Goal: Communication & Community: Answer question/provide support

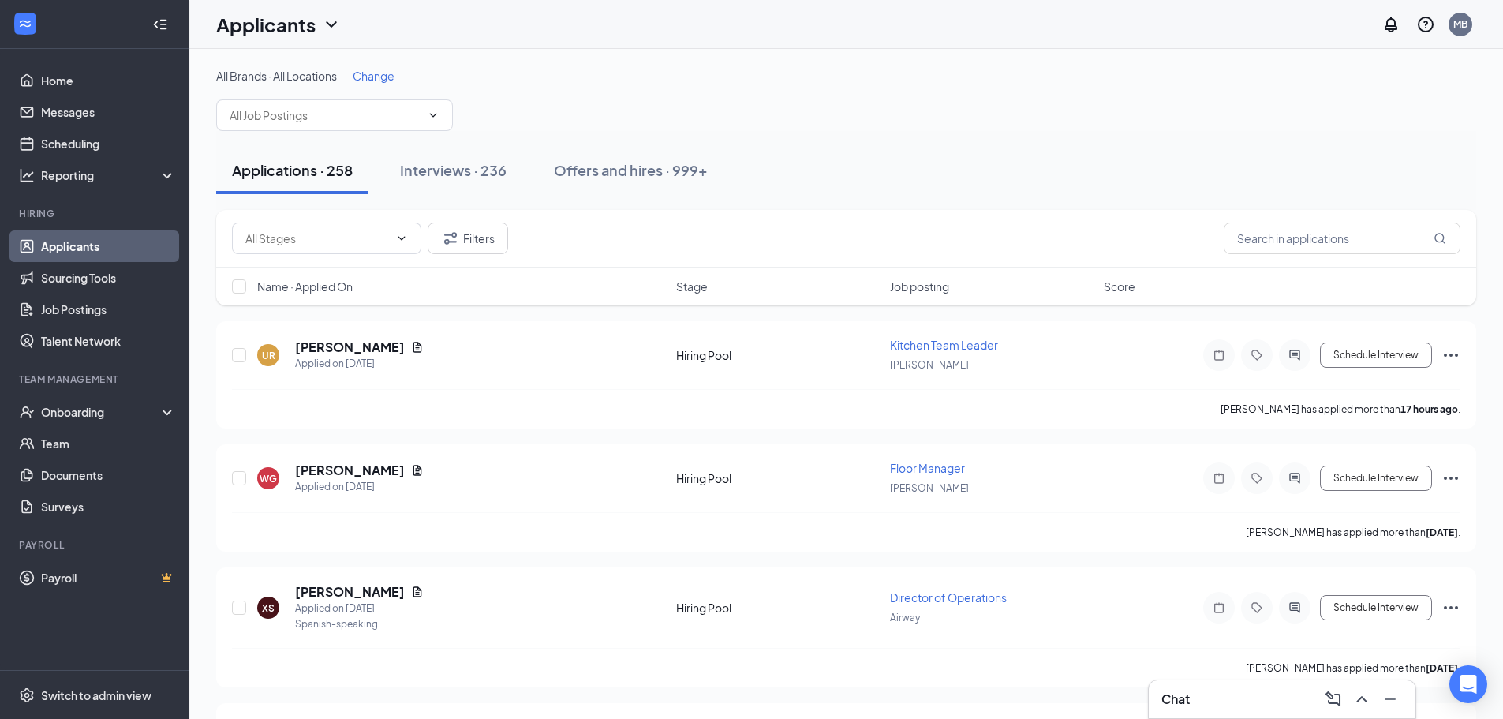
click at [1189, 699] on h3 "Chat" at bounding box center [1176, 698] width 28 height 17
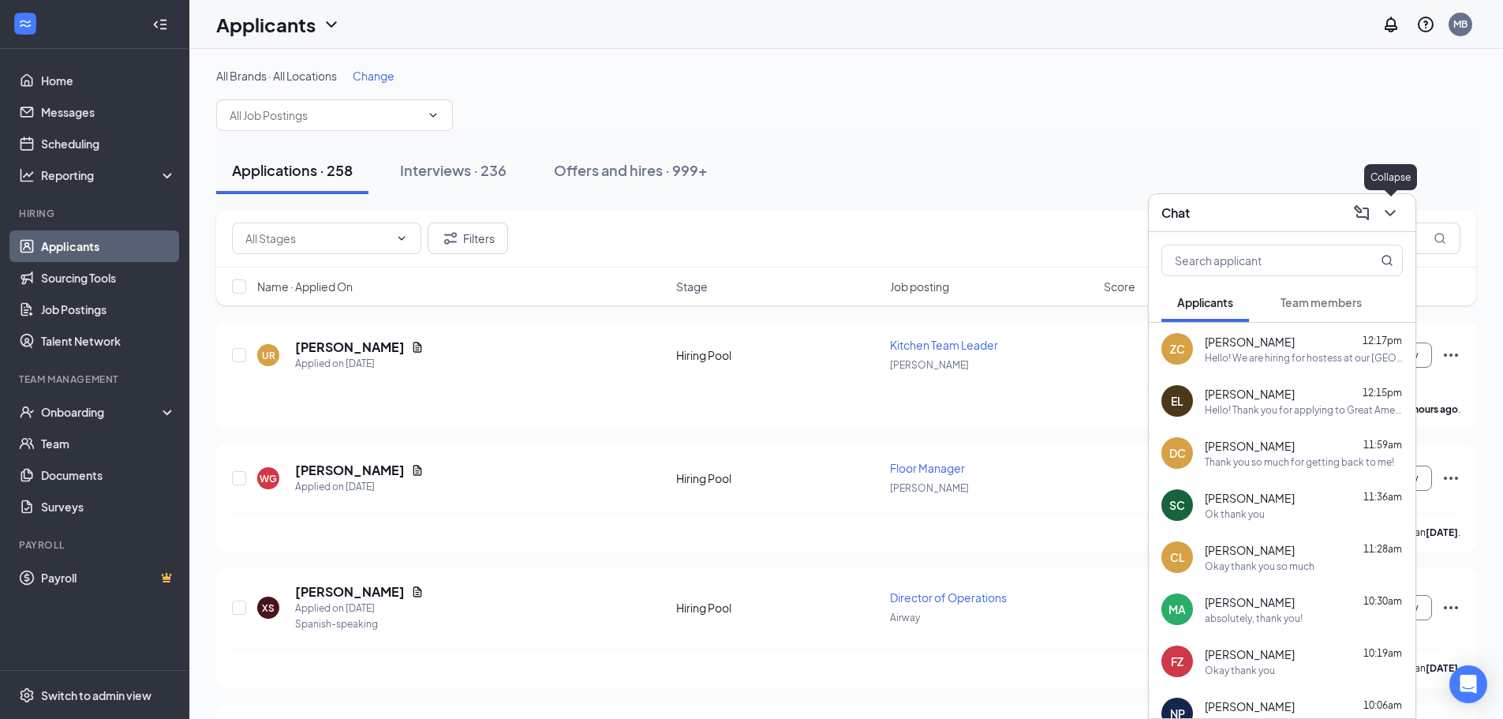
click at [1397, 216] on icon "ChevronDown" at bounding box center [1390, 213] width 19 height 19
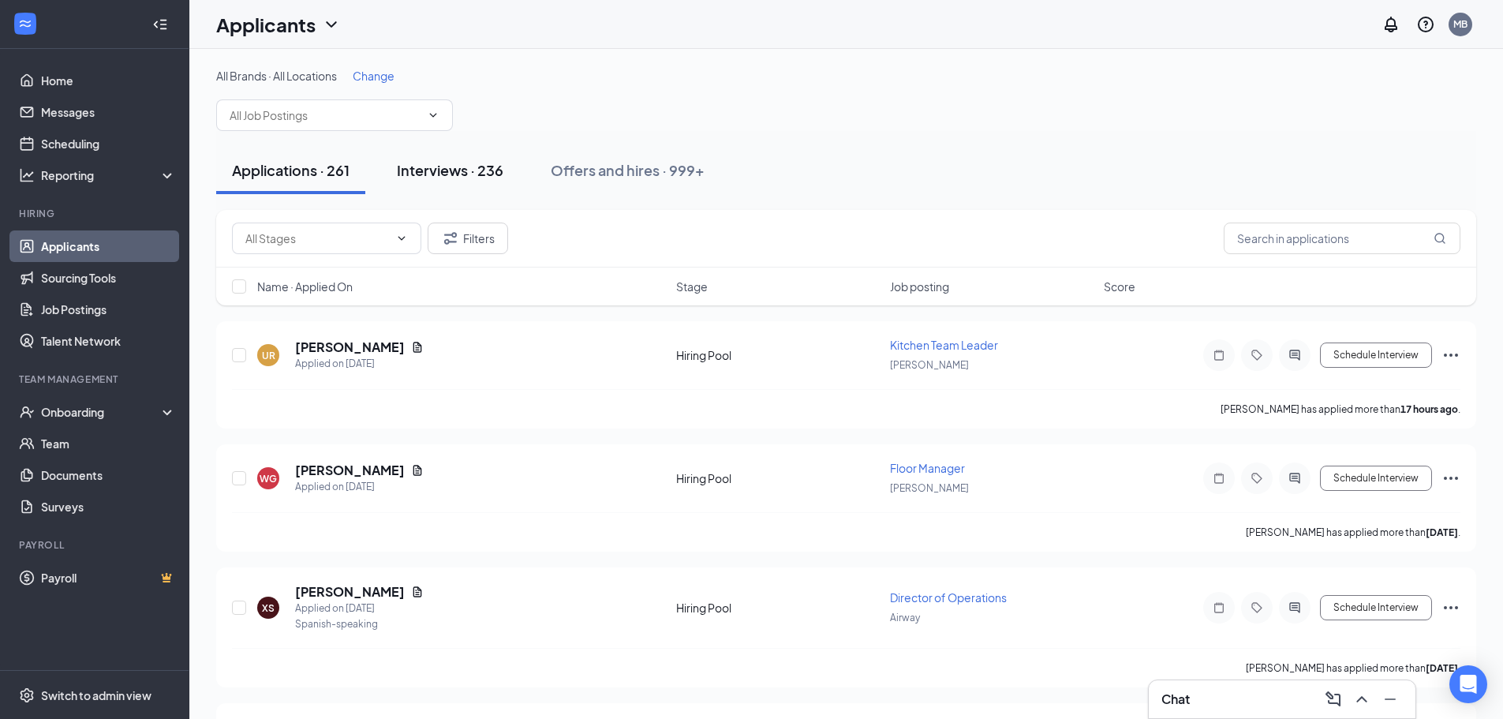
click at [474, 154] on button "Interviews · 236" at bounding box center [450, 170] width 138 height 47
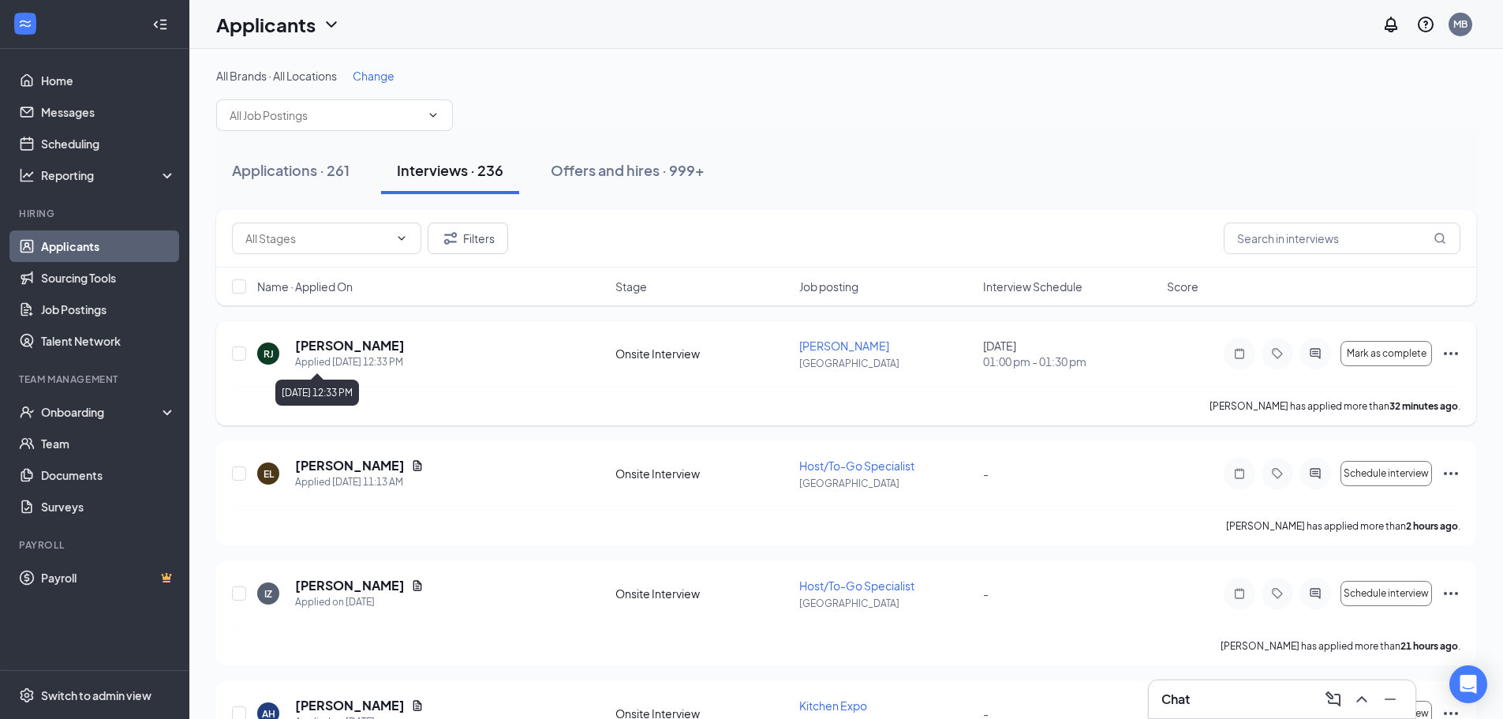
click at [354, 352] on h5 "[PERSON_NAME]" at bounding box center [350, 345] width 110 height 17
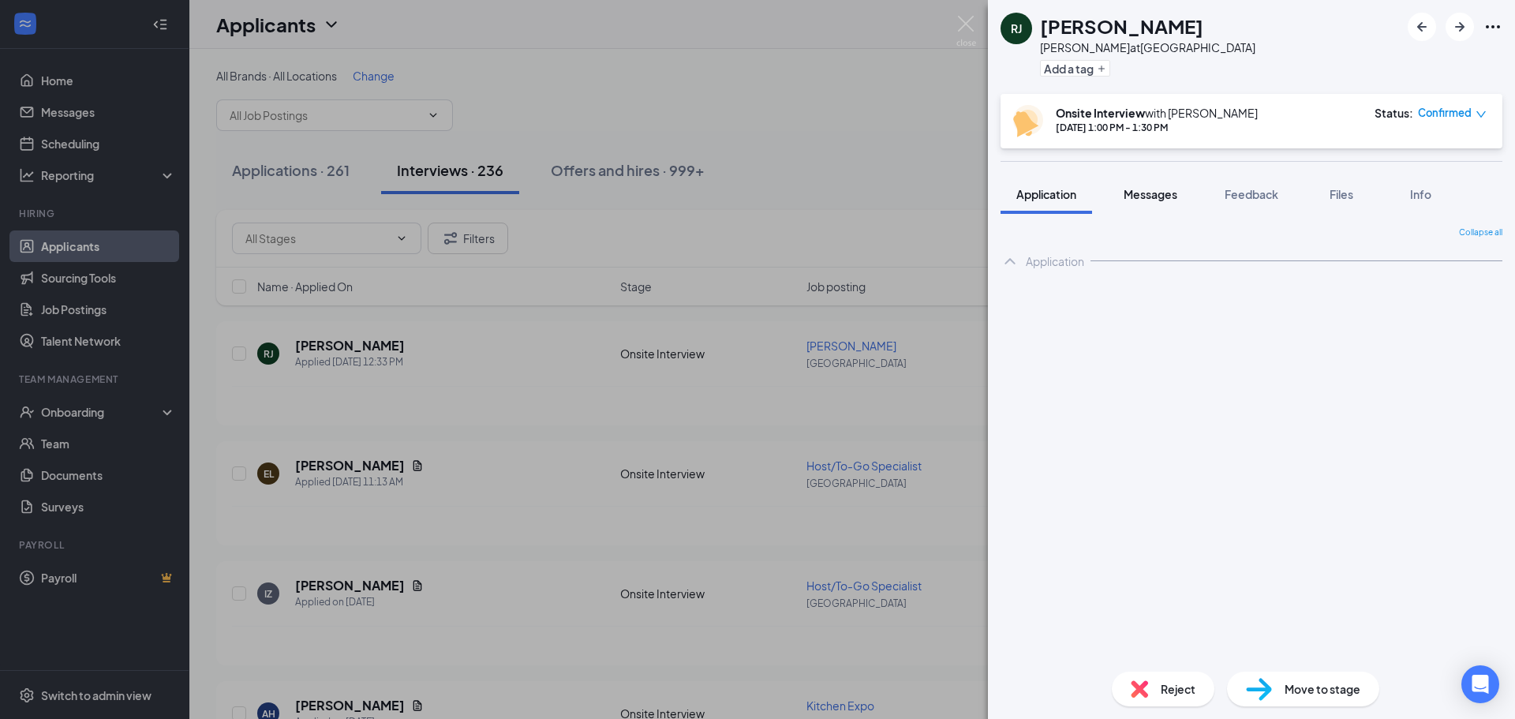
click at [1151, 185] on button "Messages" at bounding box center [1150, 193] width 85 height 39
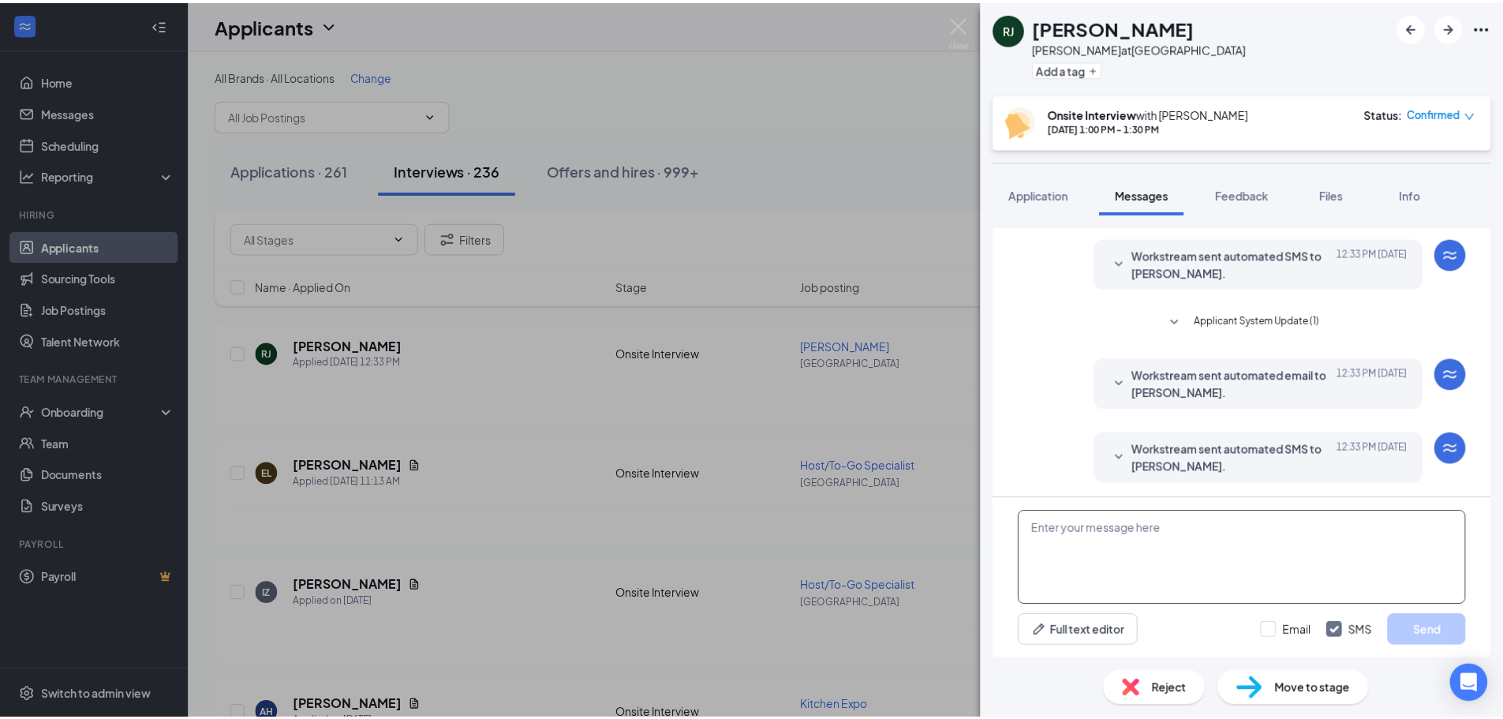
scroll to position [118, 0]
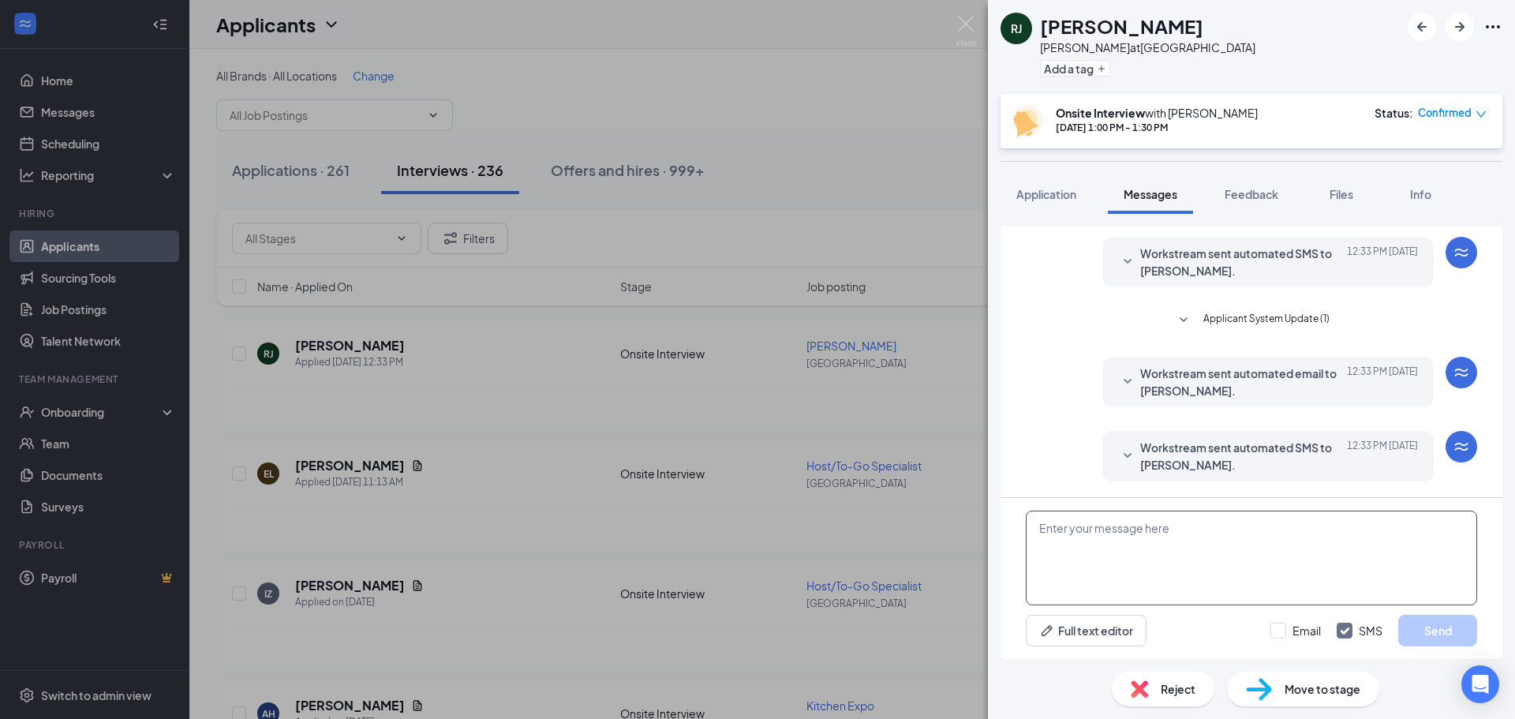
click at [1113, 564] on textarea at bounding box center [1251, 558] width 451 height 95
click at [841, 174] on div "[PERSON_NAME] [PERSON_NAME] at [GEOGRAPHIC_DATA] Add a tag Onsite Interview wit…" at bounding box center [757, 359] width 1515 height 719
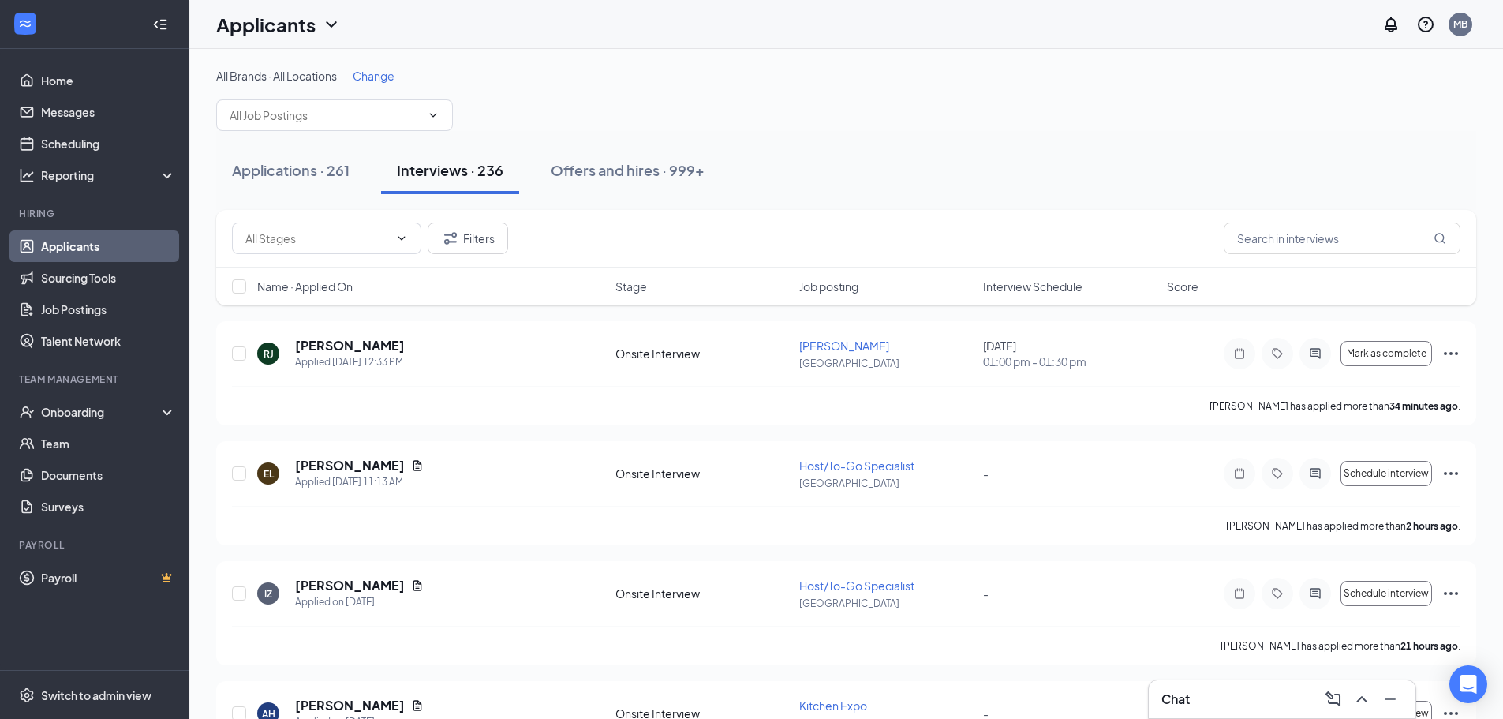
click at [1304, 256] on div "Filters" at bounding box center [846, 239] width 1260 height 58
click at [1303, 249] on input "text" at bounding box center [1342, 239] width 237 height 32
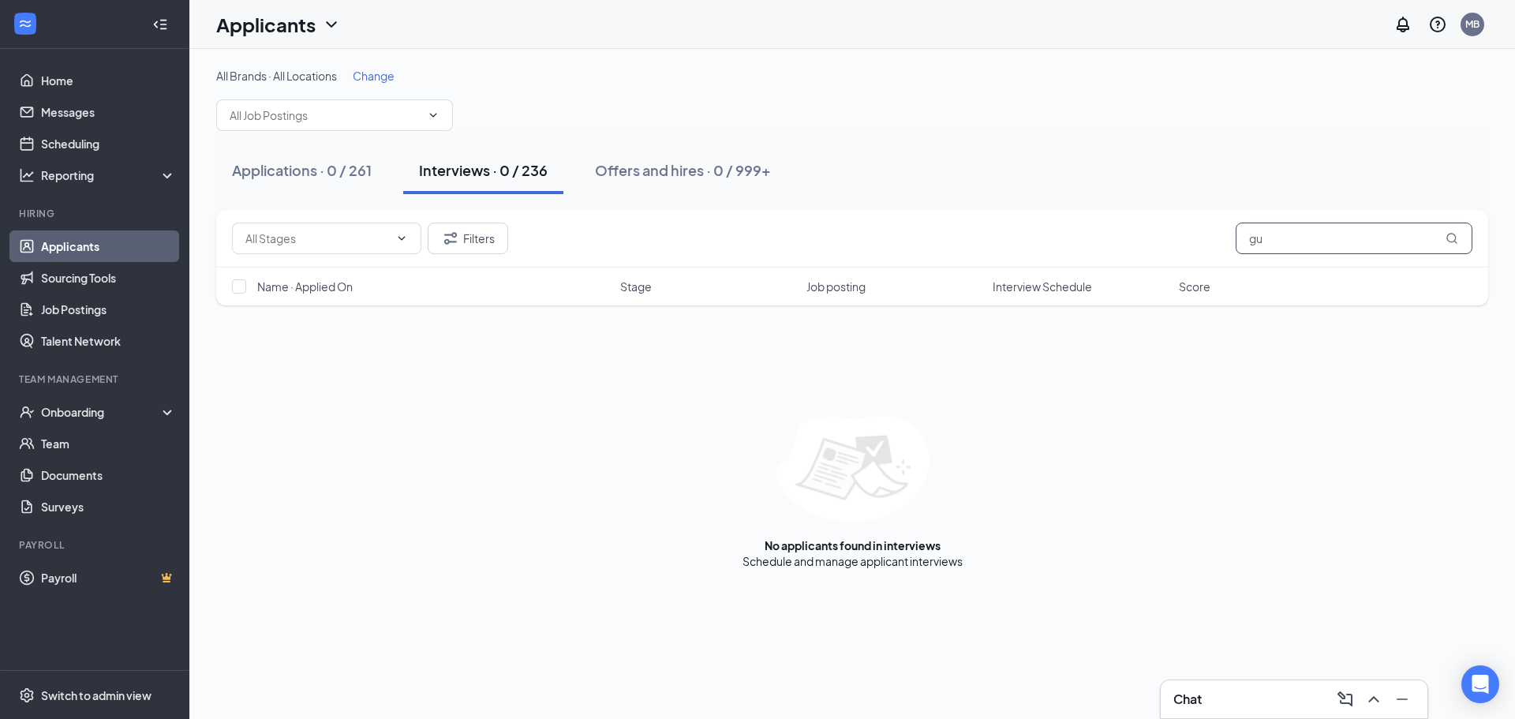
type input "g"
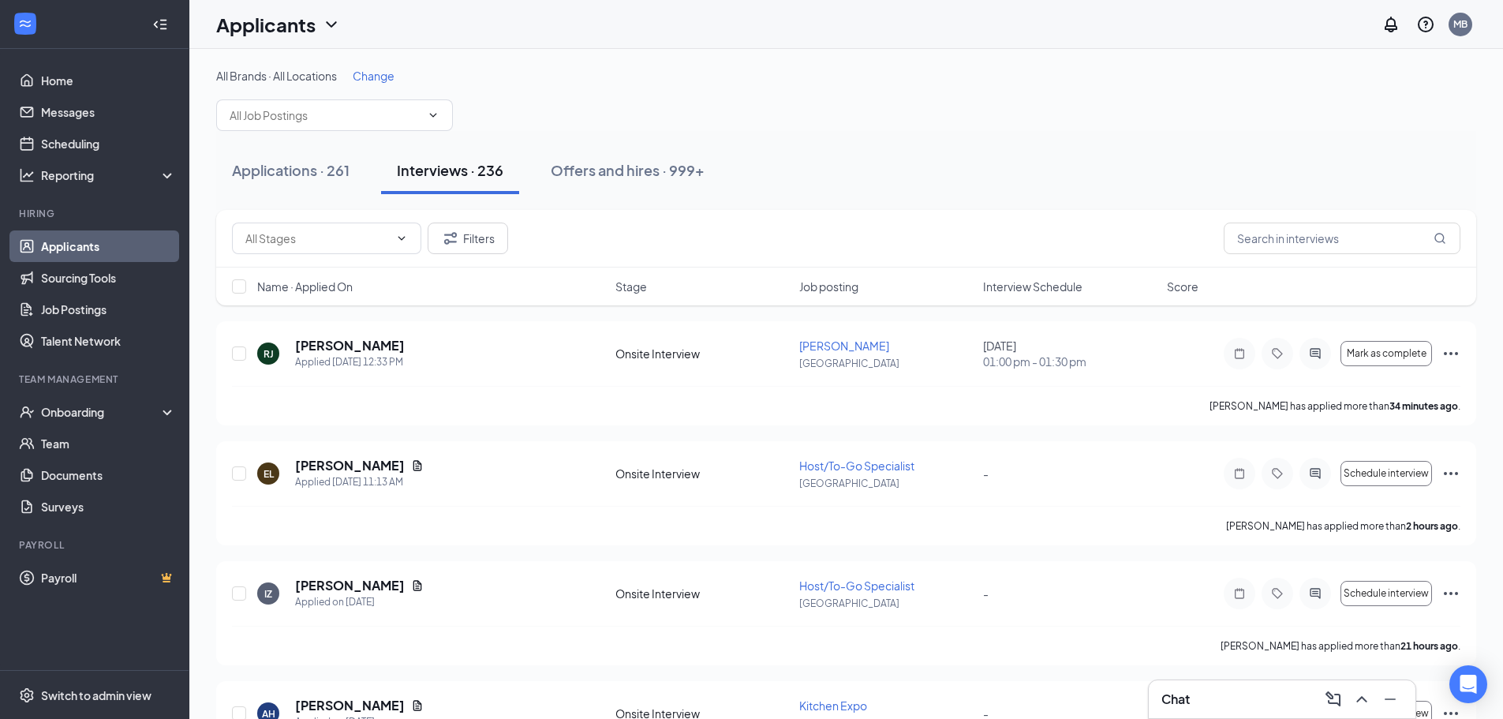
click at [1213, 701] on div "Chat" at bounding box center [1282, 699] width 241 height 25
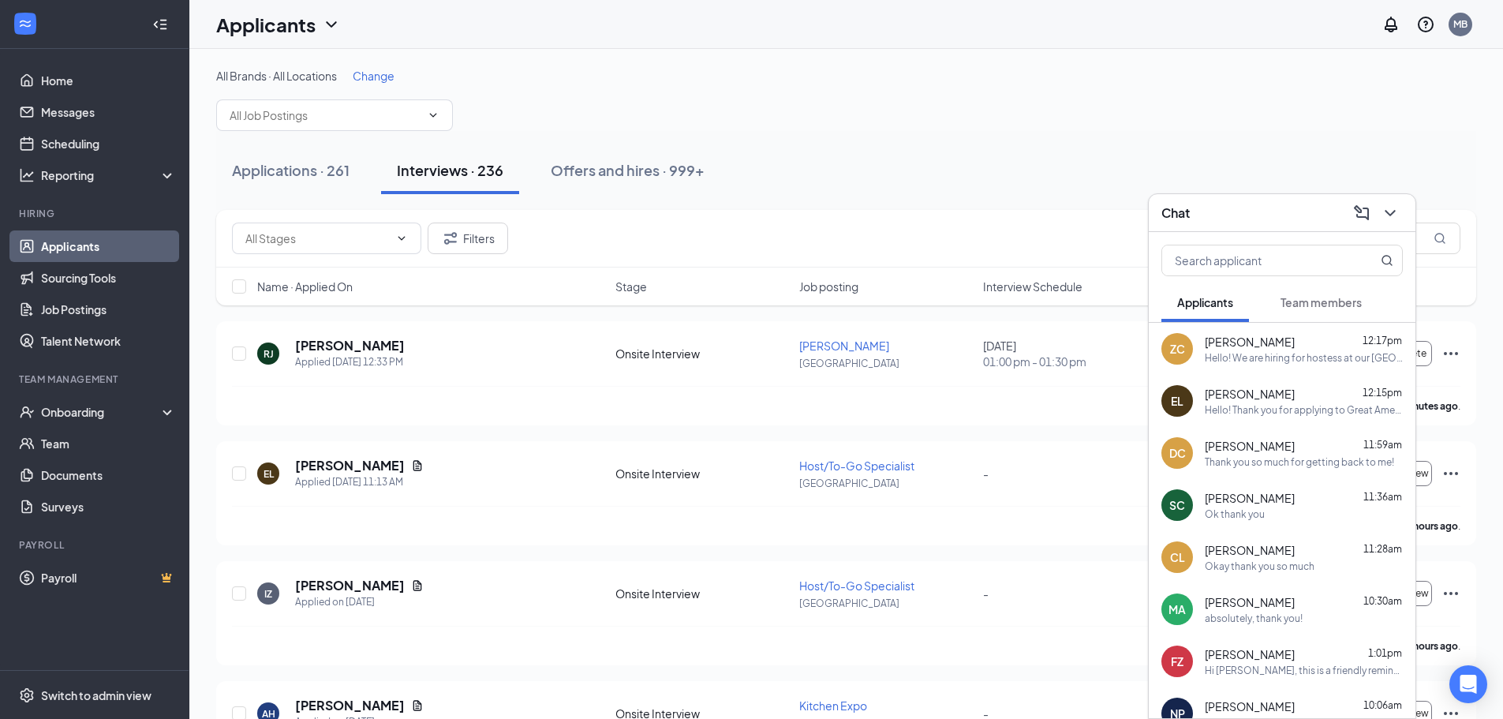
click at [1391, 220] on icon "ChevronDown" at bounding box center [1390, 213] width 19 height 19
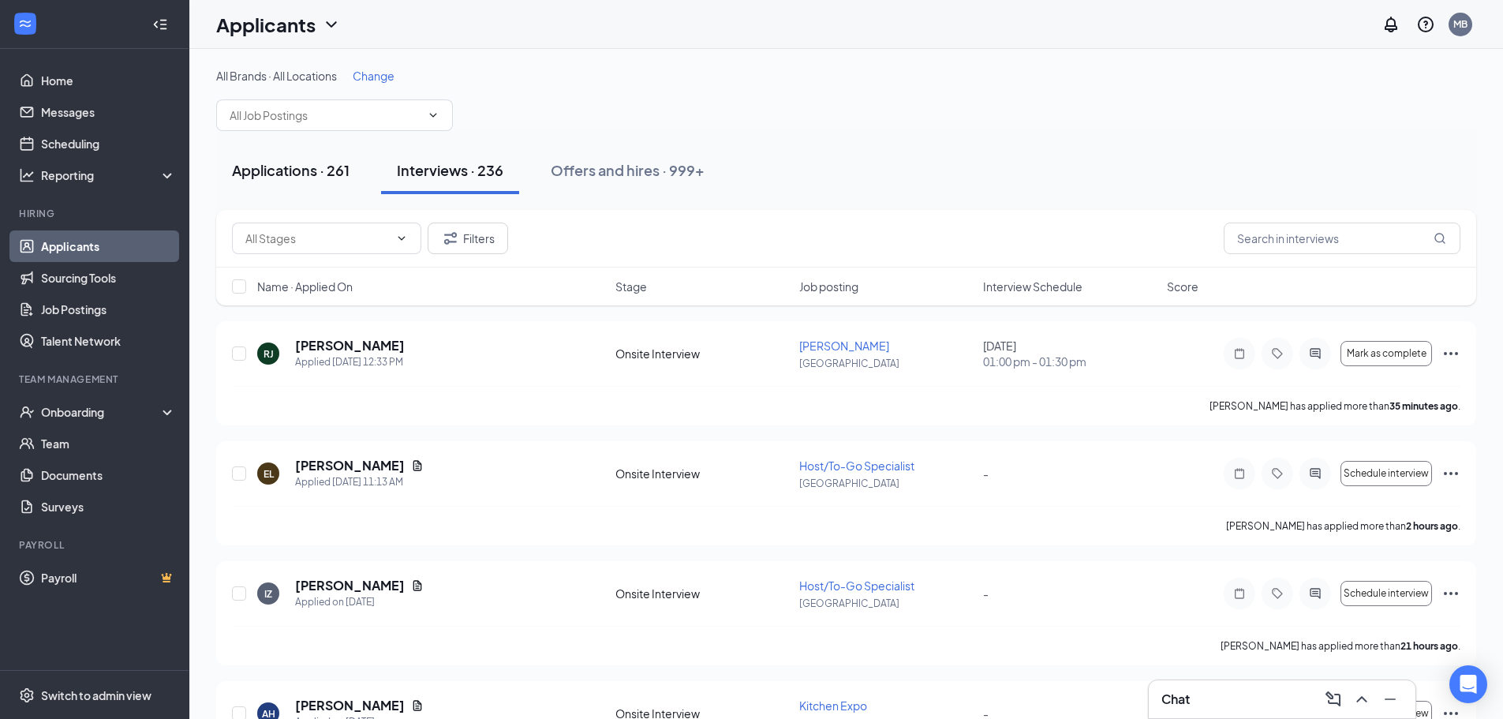
click at [319, 164] on div "Applications · 261" at bounding box center [291, 170] width 118 height 20
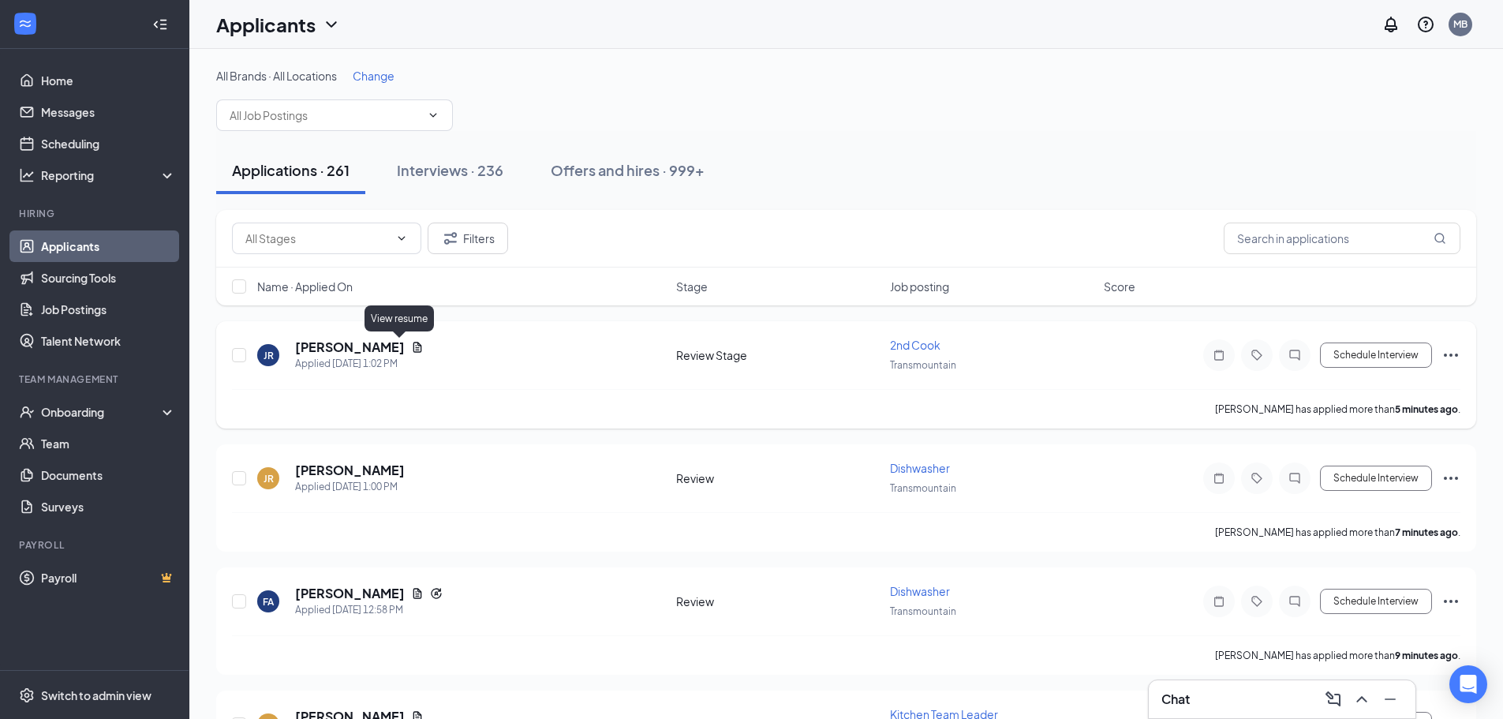
click at [411, 341] on icon "Document" at bounding box center [417, 347] width 13 height 13
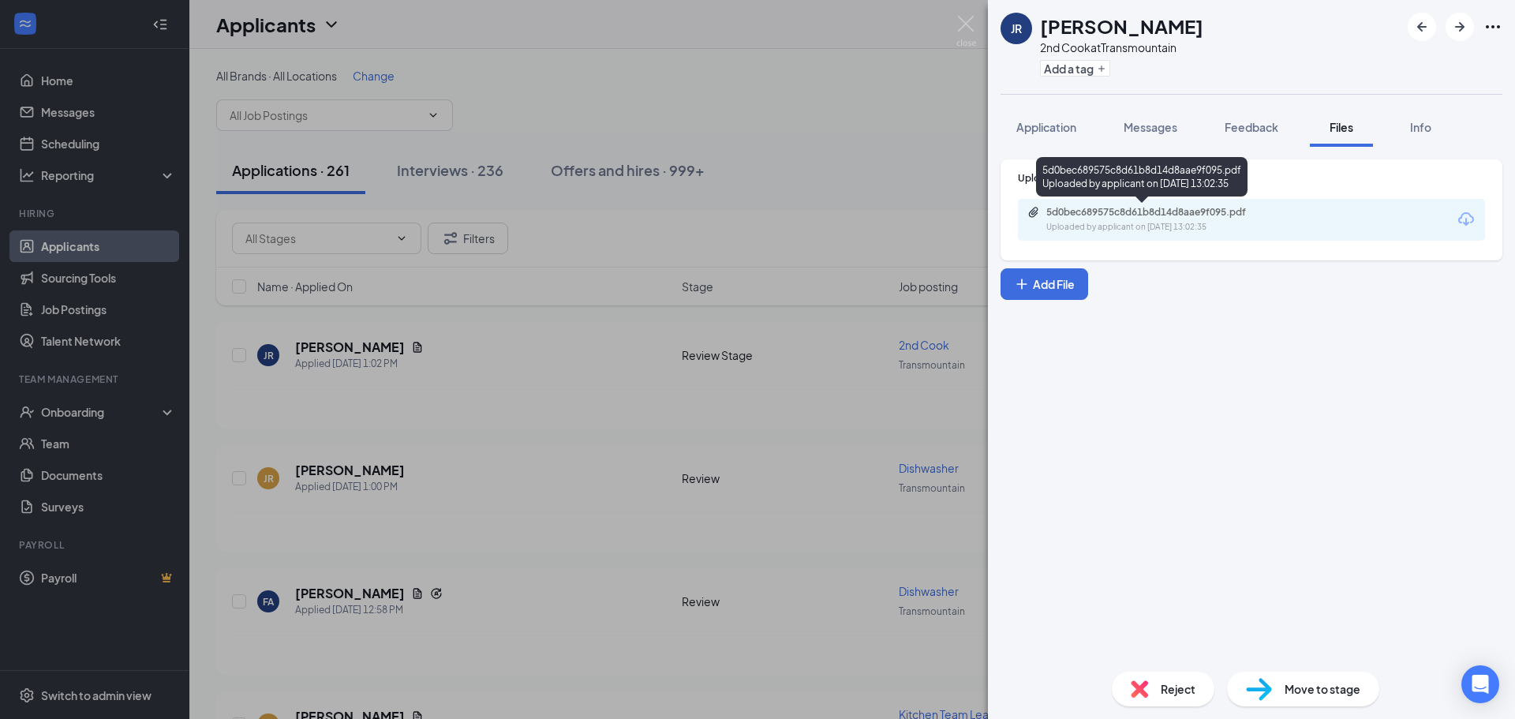
click at [1083, 209] on div "5d0bec689575c8d61b8d14d8aae9f095.pdf" at bounding box center [1156, 212] width 221 height 13
click at [1201, 695] on div "Reject" at bounding box center [1163, 689] width 103 height 35
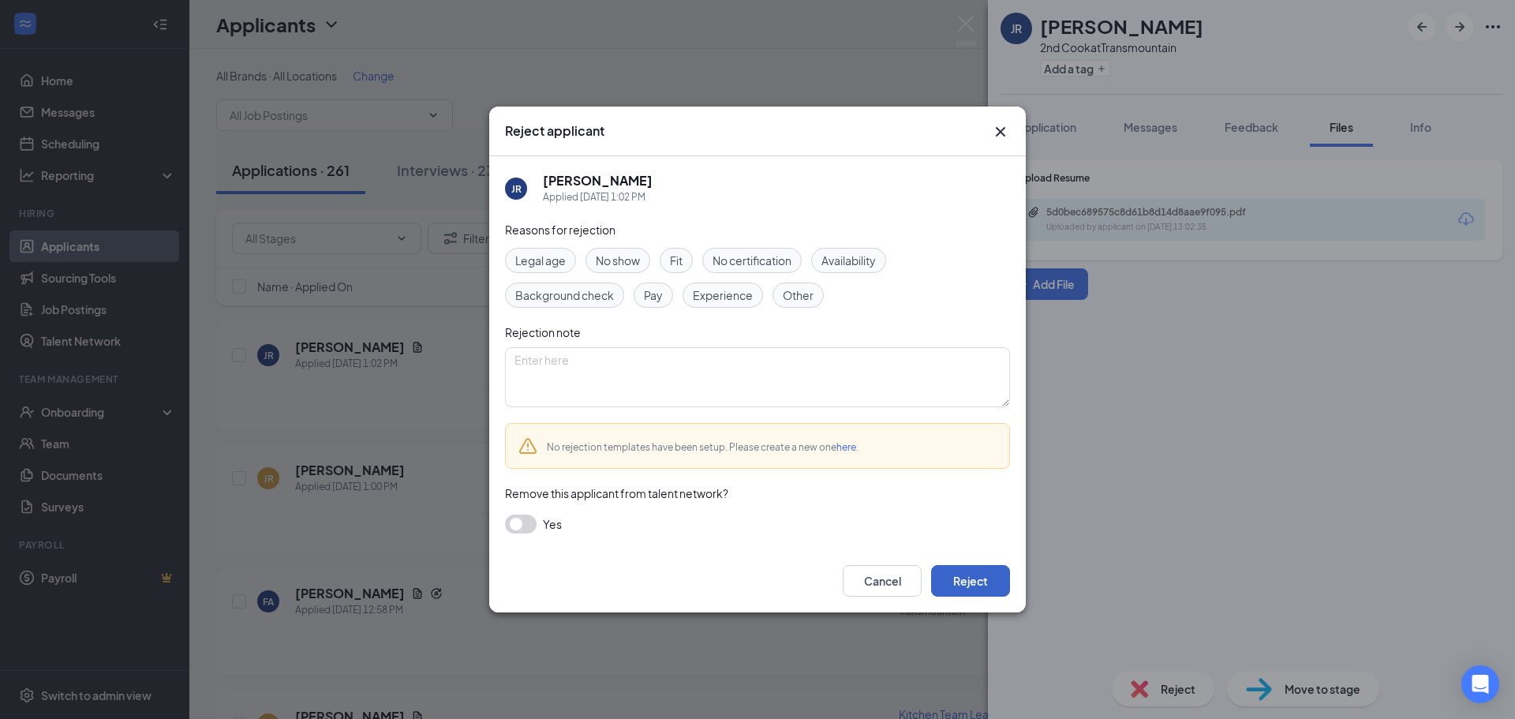
click at [966, 567] on button "Reject" at bounding box center [970, 581] width 79 height 32
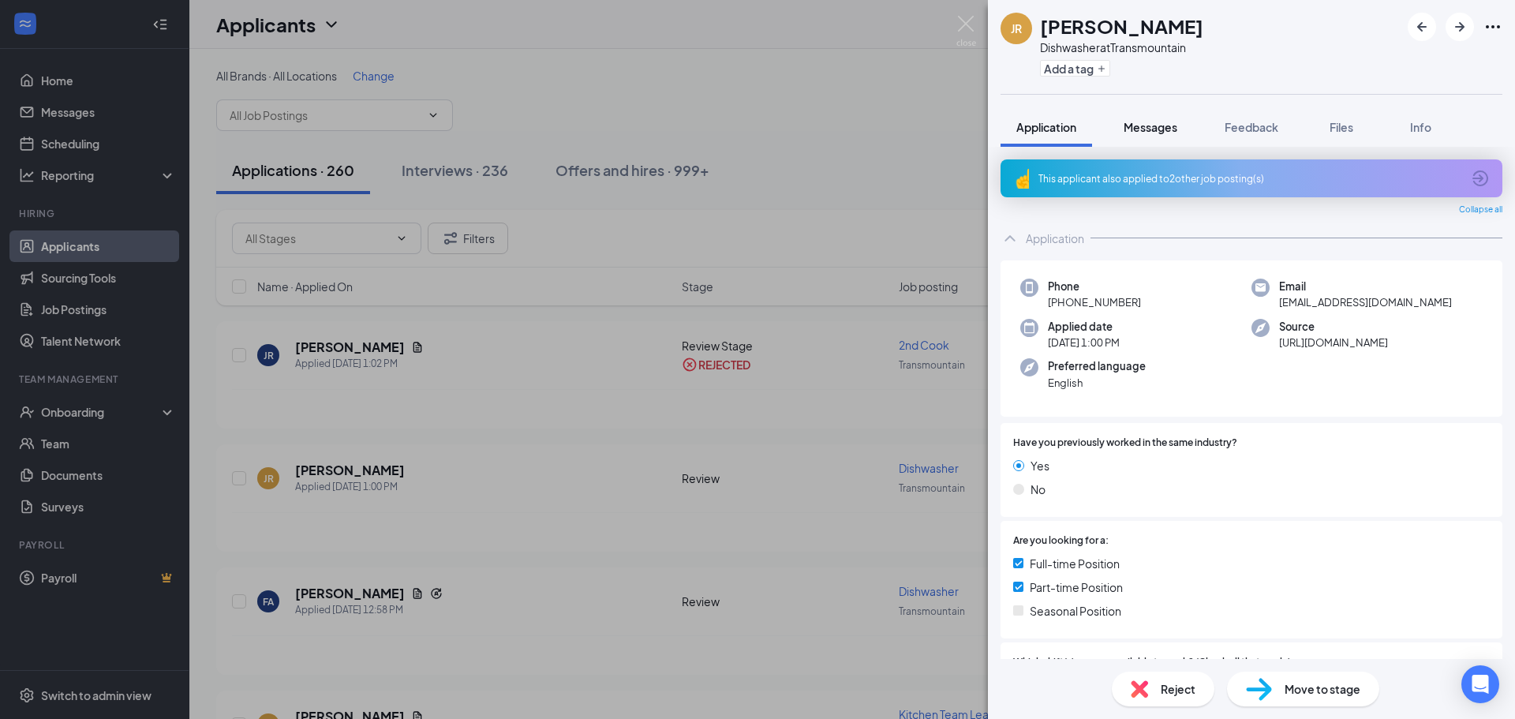
click at [1170, 124] on span "Messages" at bounding box center [1151, 127] width 54 height 14
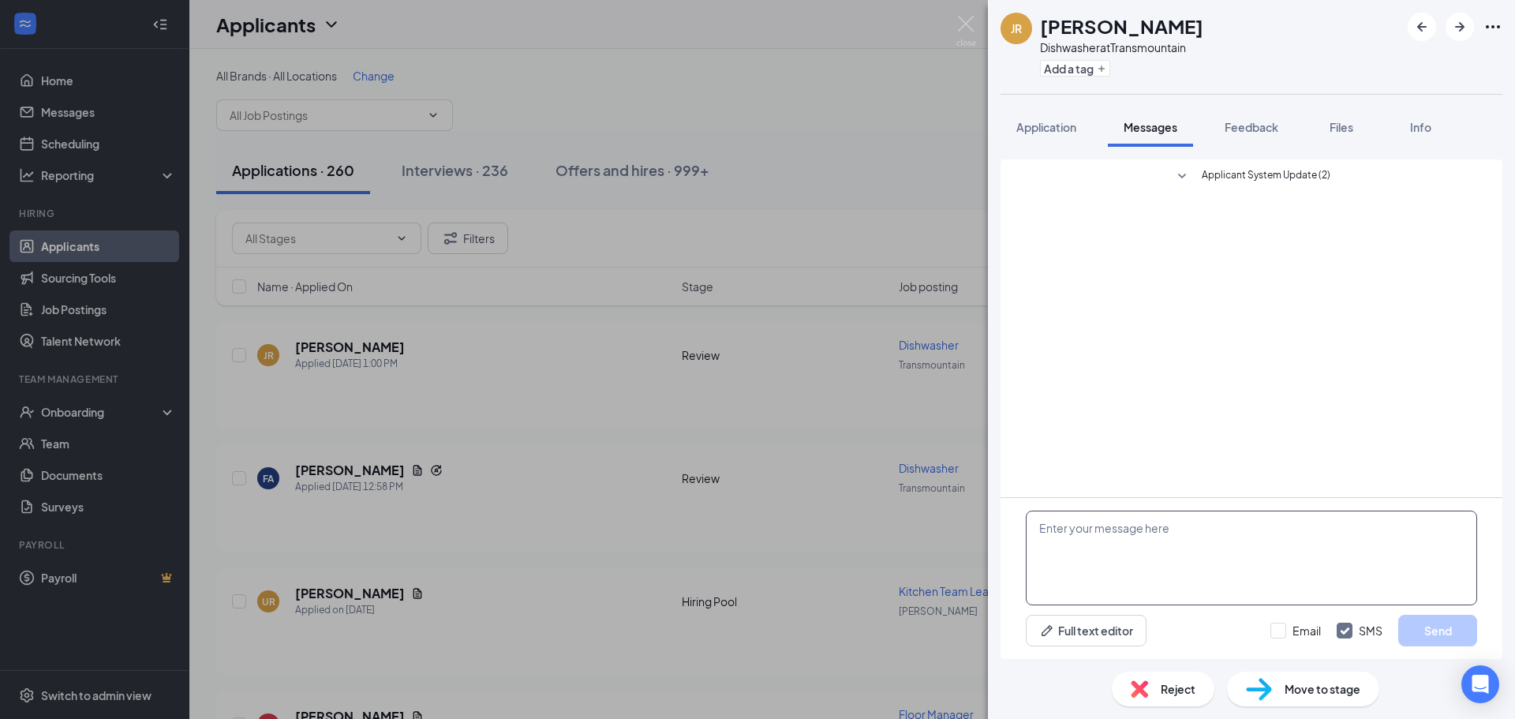
click at [1115, 578] on textarea at bounding box center [1251, 558] width 451 height 95
click at [548, 533] on div "JR [PERSON_NAME] Dishwasher at Transmountain Add a tag Application Messages Fee…" at bounding box center [757, 359] width 1515 height 719
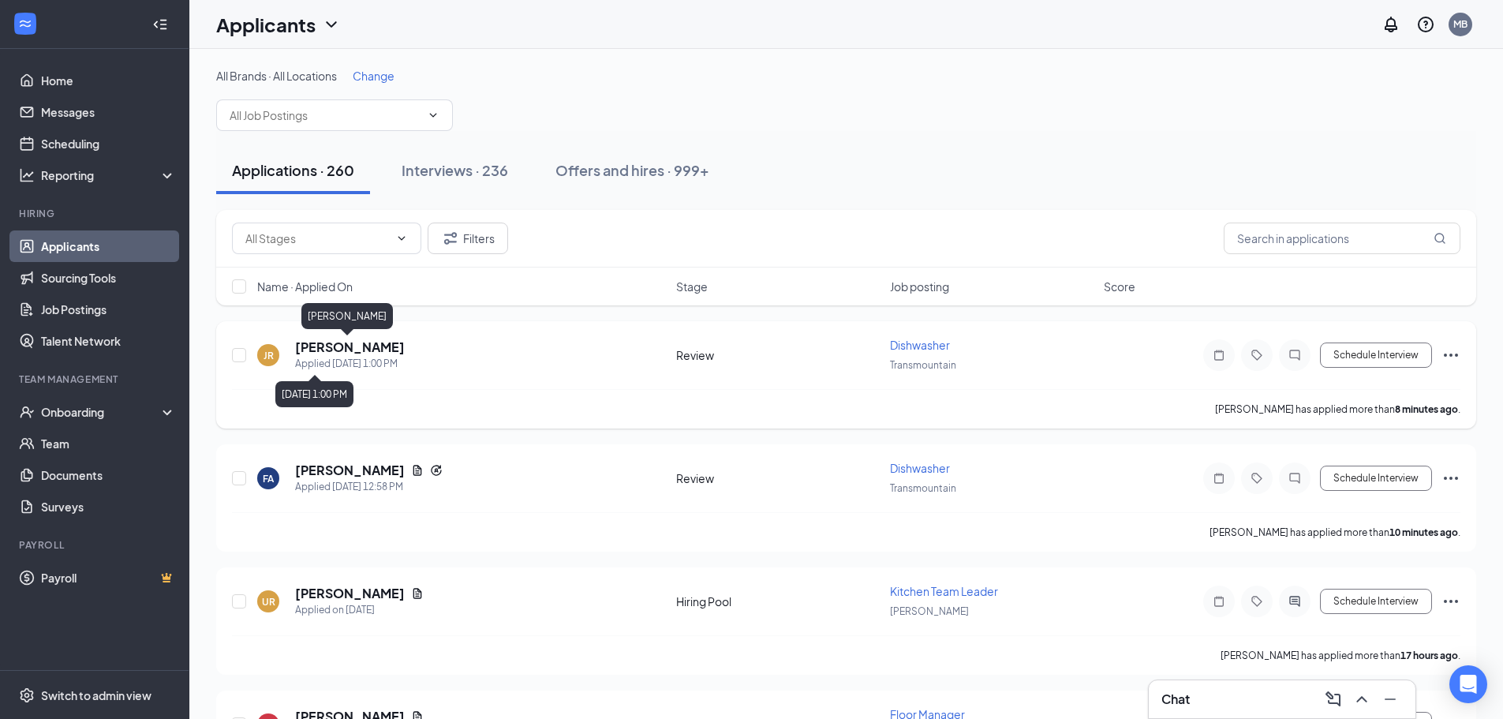
click at [354, 343] on h5 "[PERSON_NAME]" at bounding box center [350, 347] width 110 height 17
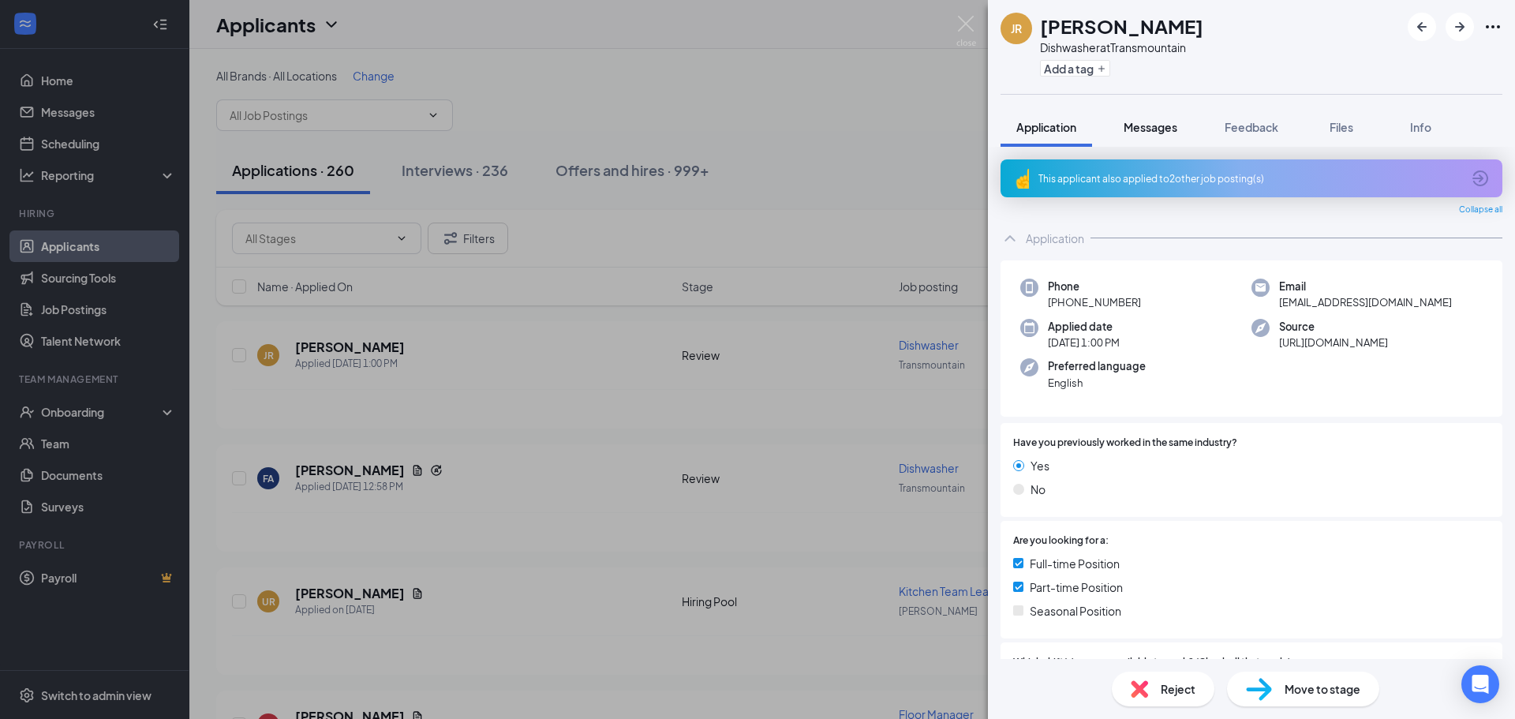
click at [1138, 128] on span "Messages" at bounding box center [1151, 127] width 54 height 14
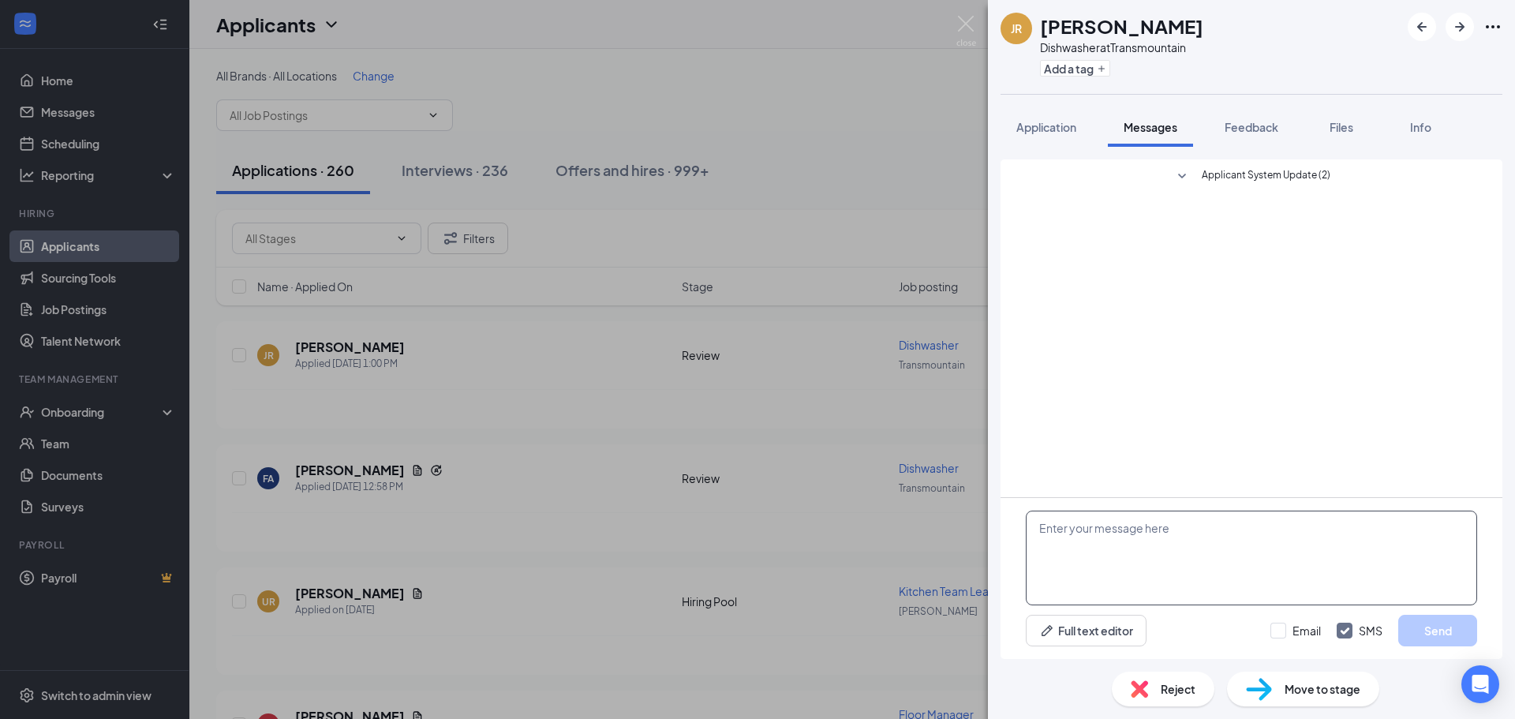
click at [1187, 592] on textarea at bounding box center [1251, 558] width 451 height 95
click at [1122, 565] on textarea at bounding box center [1251, 558] width 451 height 95
paste textarea "Hello! Thank you for applying to Great American Steakhouse. Would you like to h…"
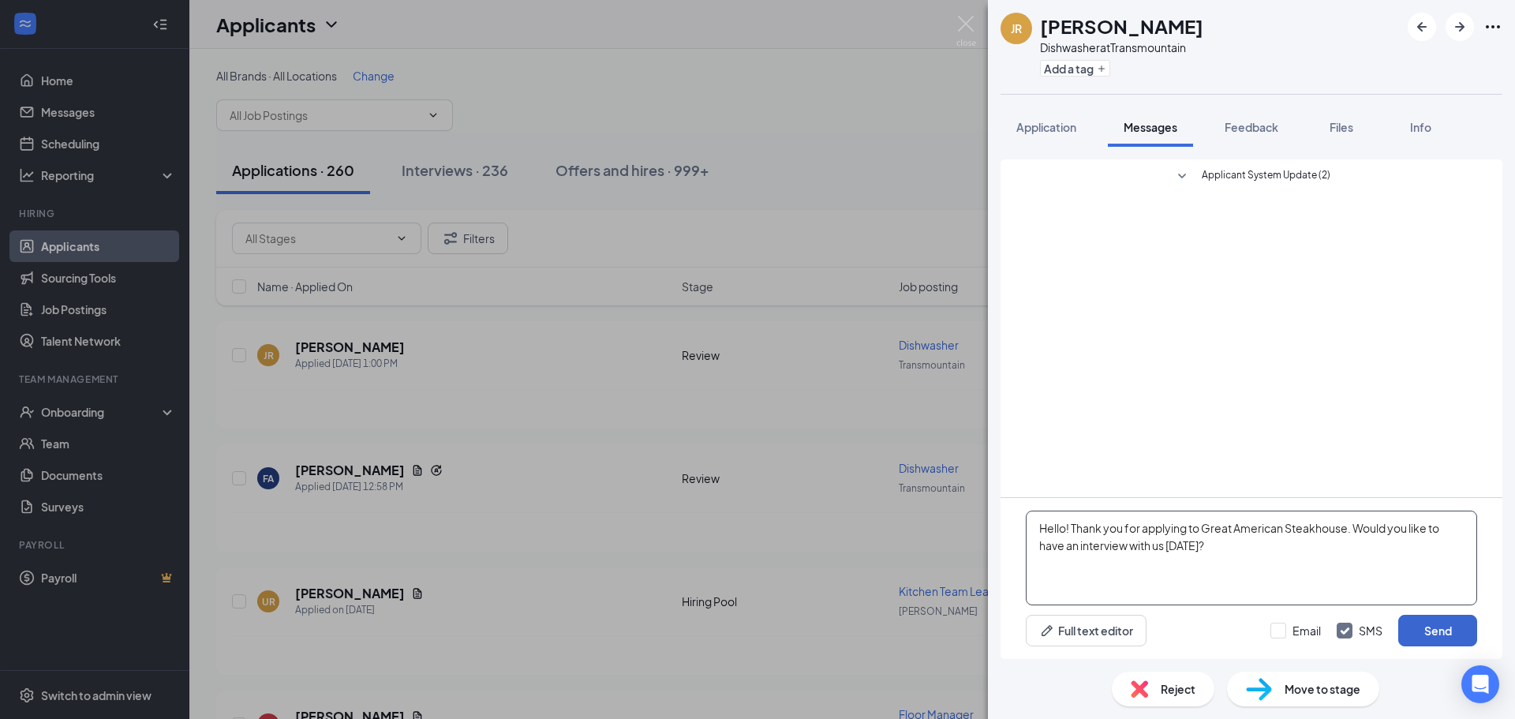
type textarea "Hello! Thank you for applying to Great American Steakhouse. Would you like to h…"
click at [1454, 626] on button "Send" at bounding box center [1437, 631] width 79 height 32
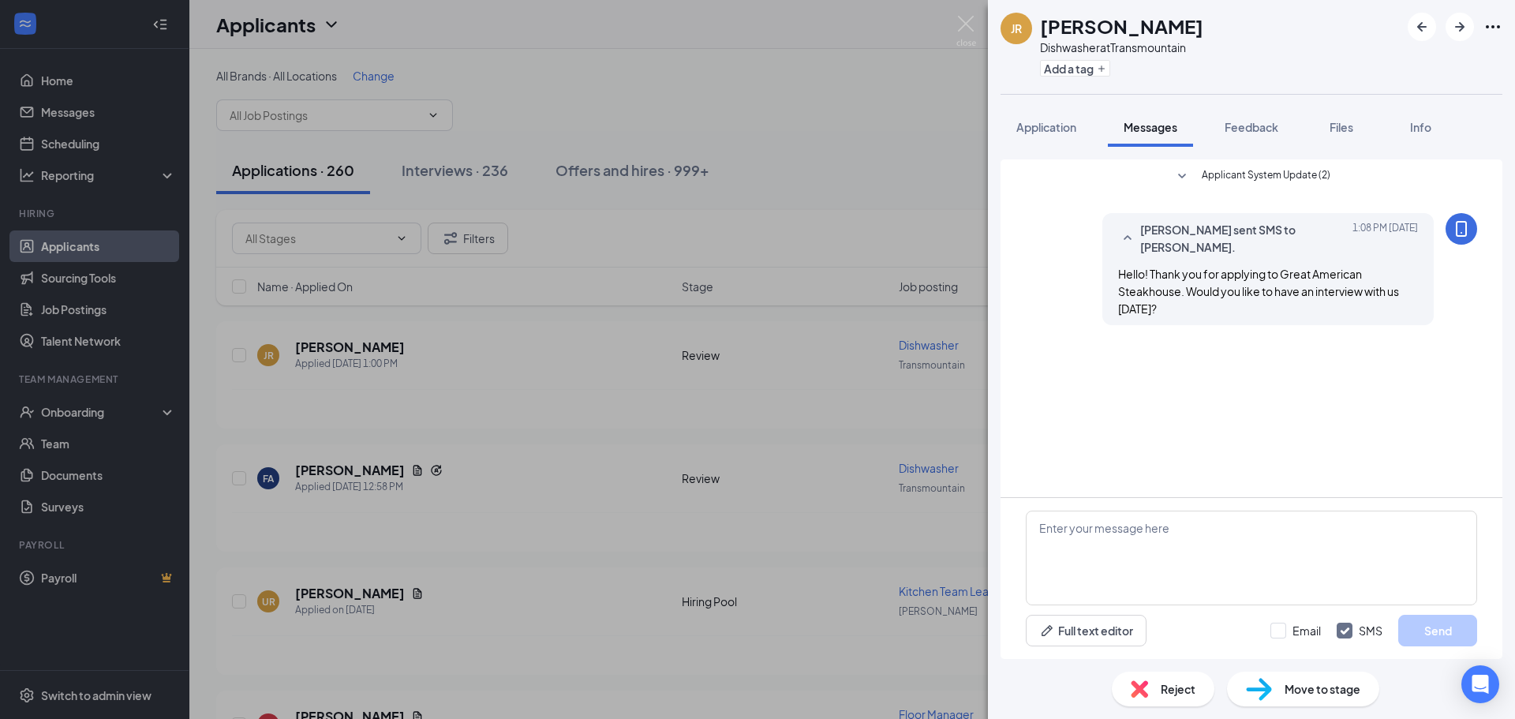
click at [530, 500] on div "JR [PERSON_NAME] Dishwasher at Transmountain Add a tag Application Messages Fee…" at bounding box center [757, 359] width 1515 height 719
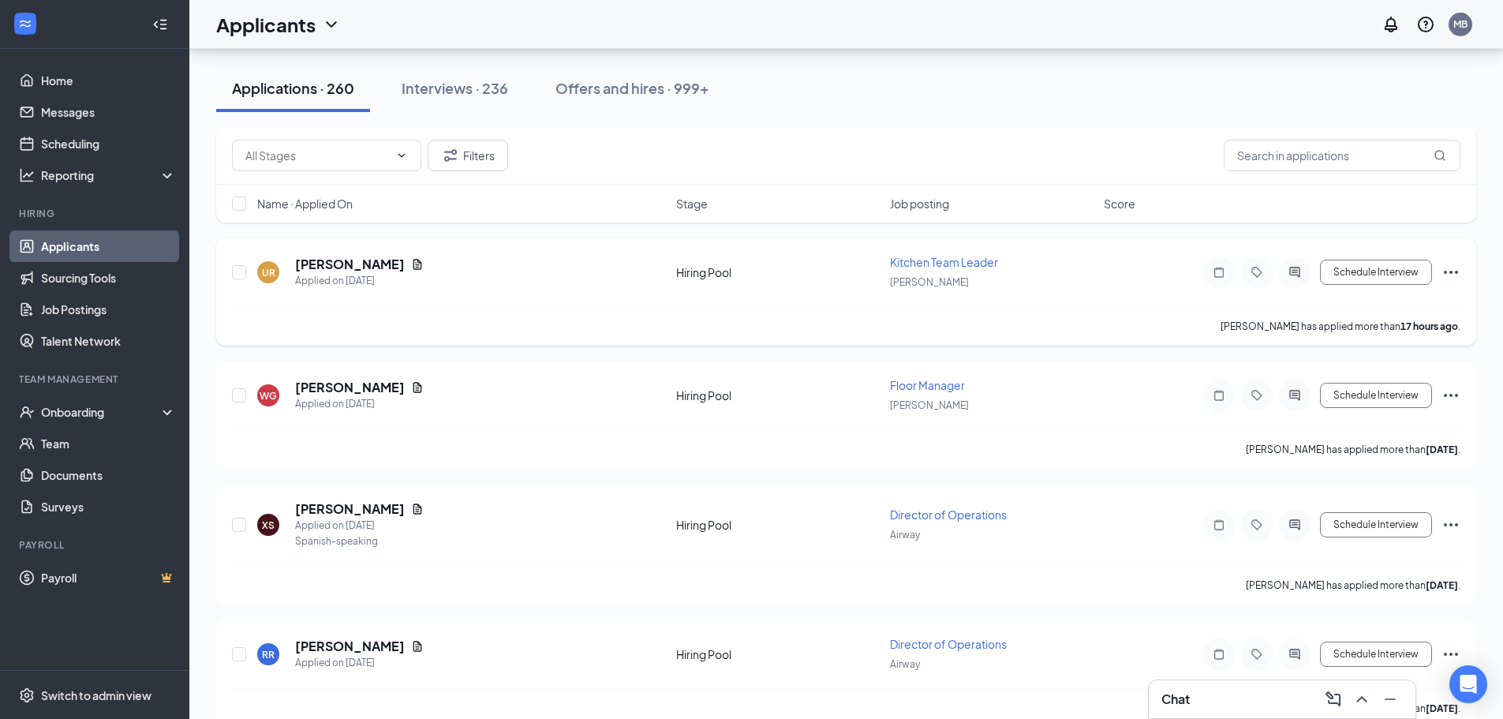
scroll to position [369, 0]
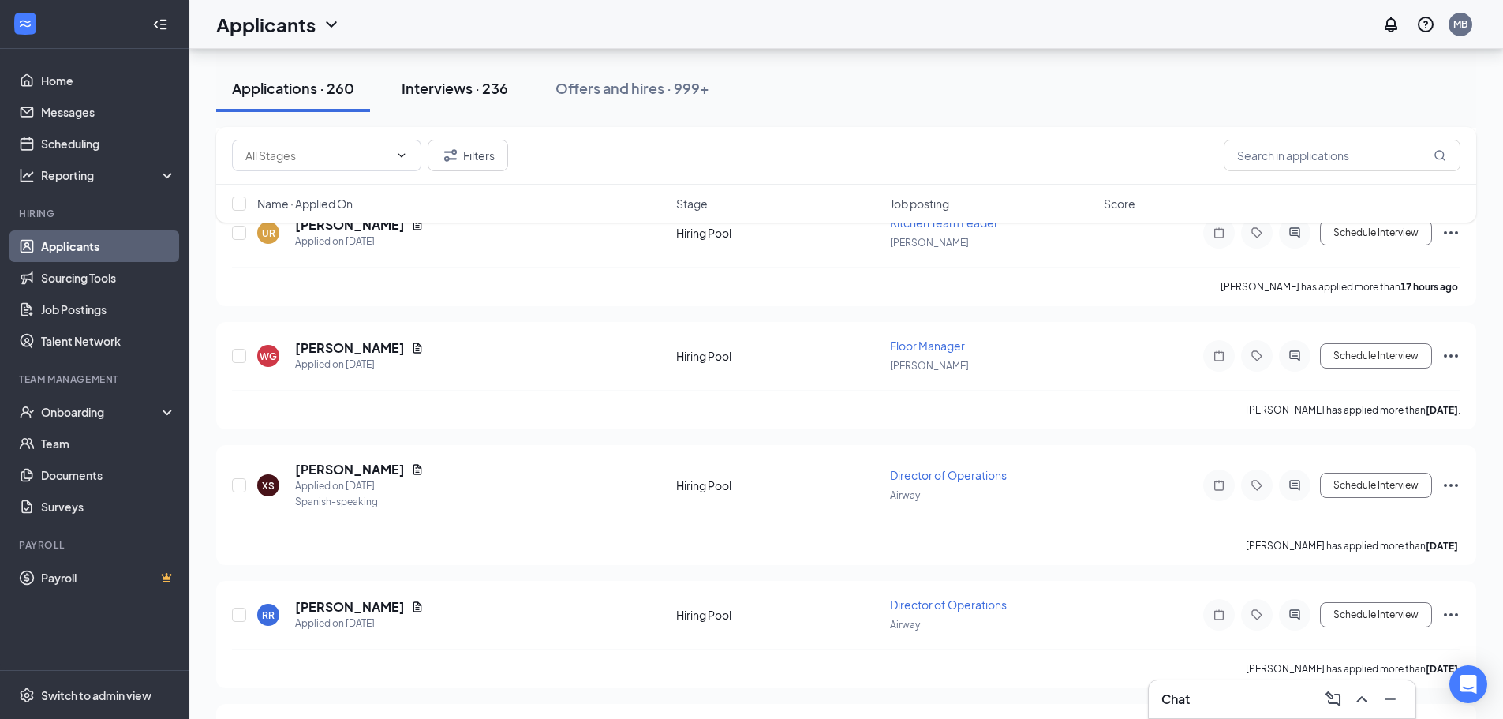
click at [505, 88] on div "Interviews · 236" at bounding box center [455, 88] width 107 height 20
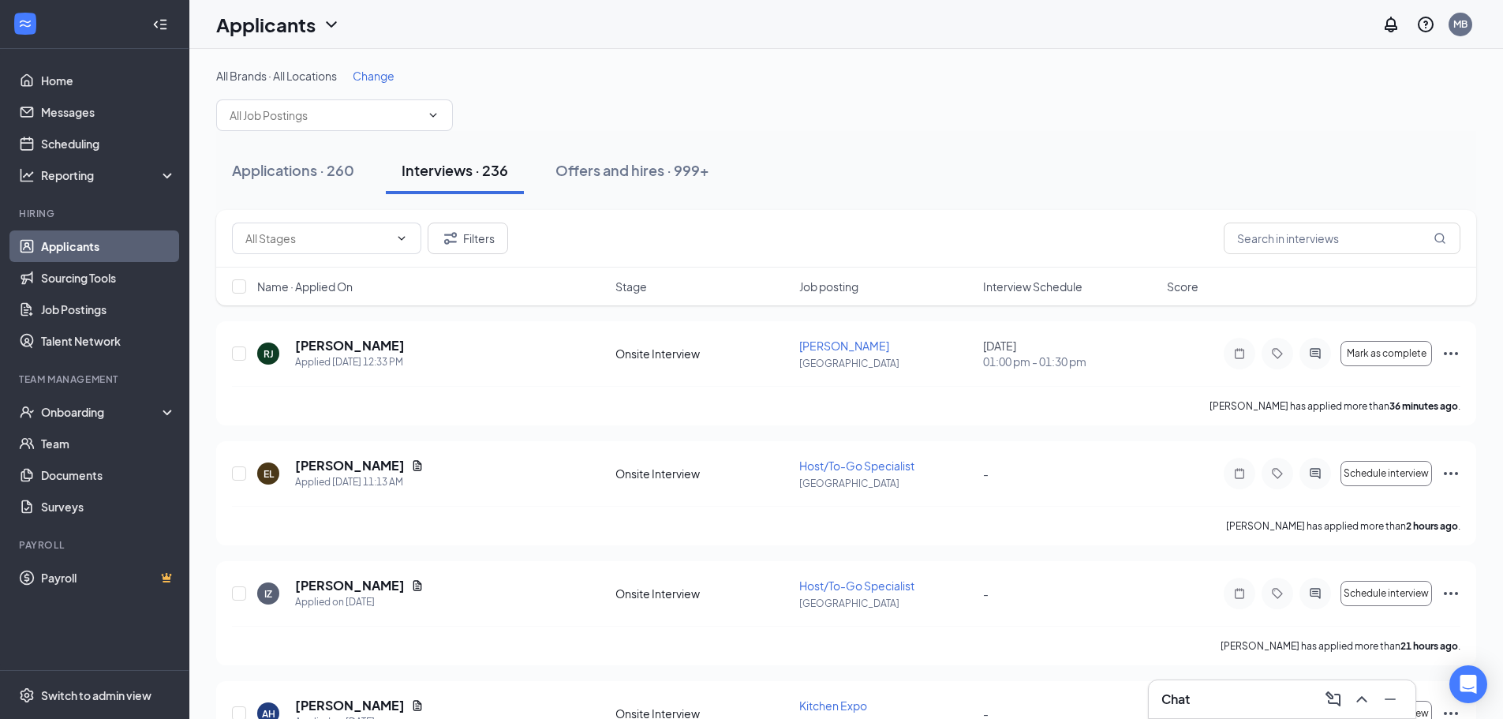
click at [327, 180] on button "Applications · 260" at bounding box center [293, 170] width 154 height 47
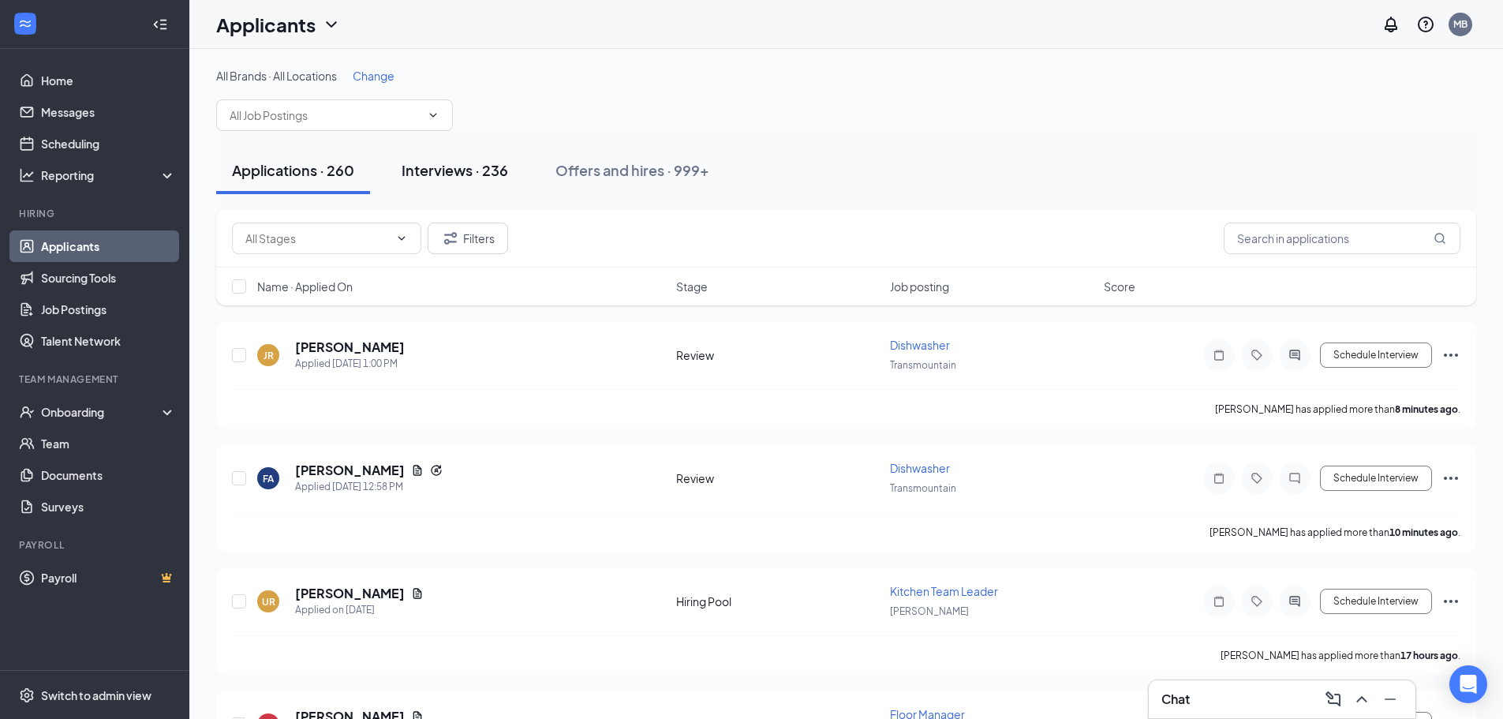
click at [442, 193] on button "Interviews · 236" at bounding box center [455, 170] width 138 height 47
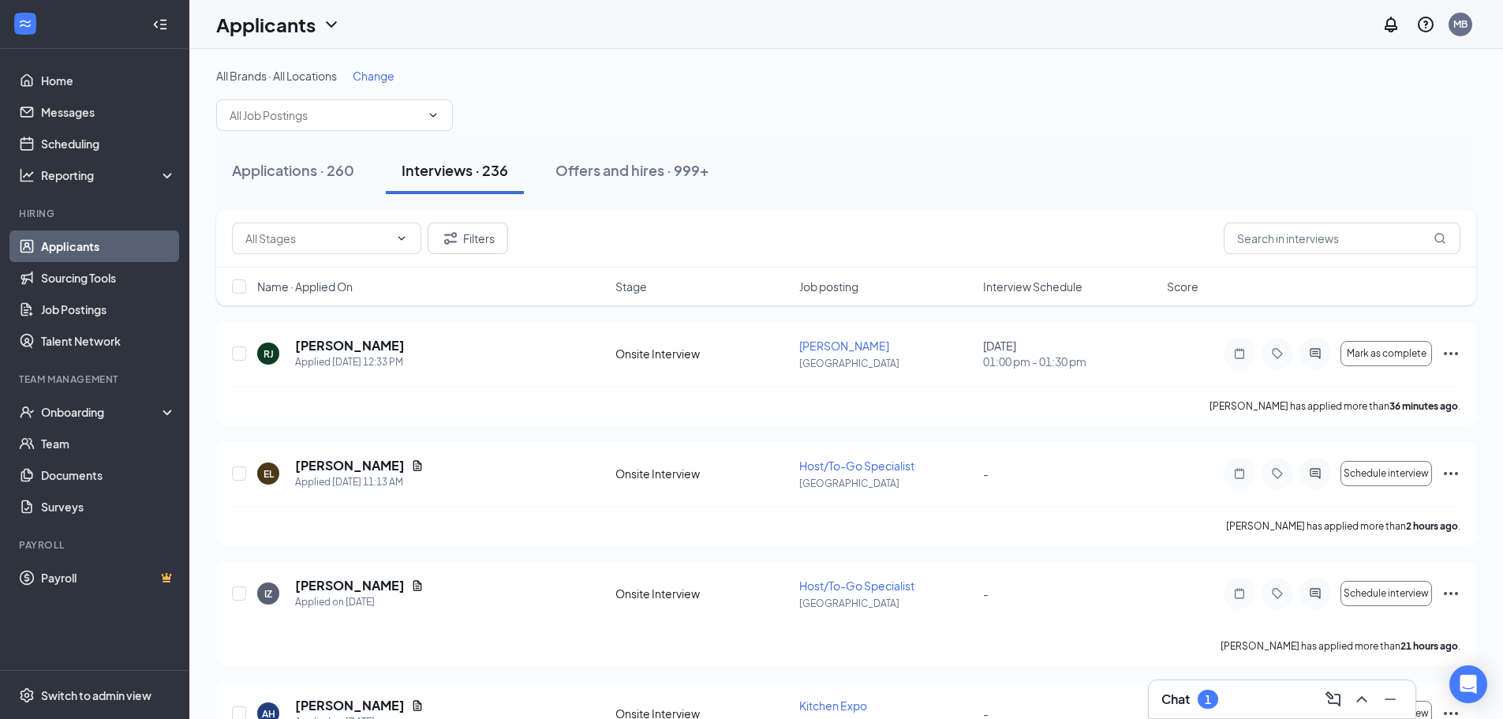
click at [1248, 703] on div "Chat 1" at bounding box center [1282, 699] width 241 height 25
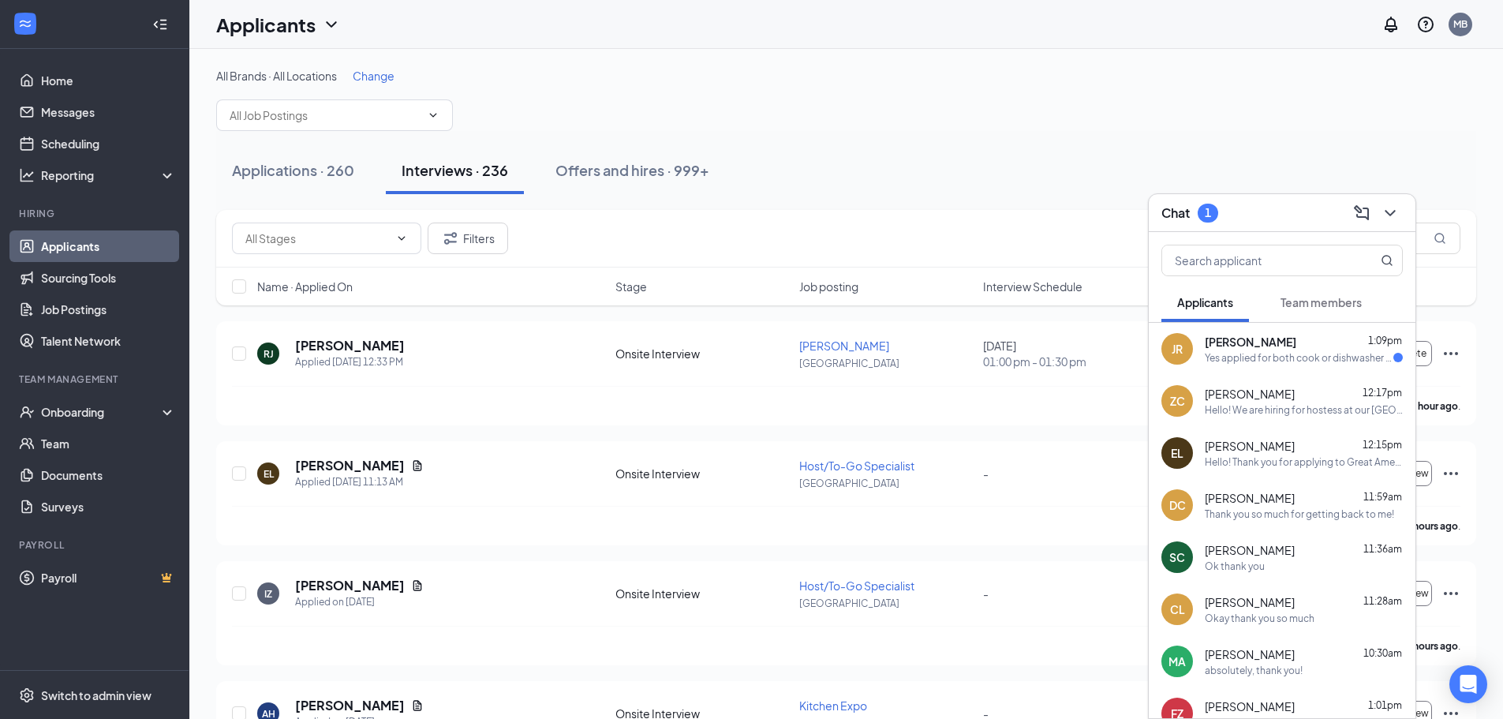
click at [1219, 351] on div "Yes applied for both cook or dishwasher have alot of experience and yes would l…" at bounding box center [1299, 357] width 189 height 13
click at [993, 697] on textarea at bounding box center [987, 687] width 221 height 38
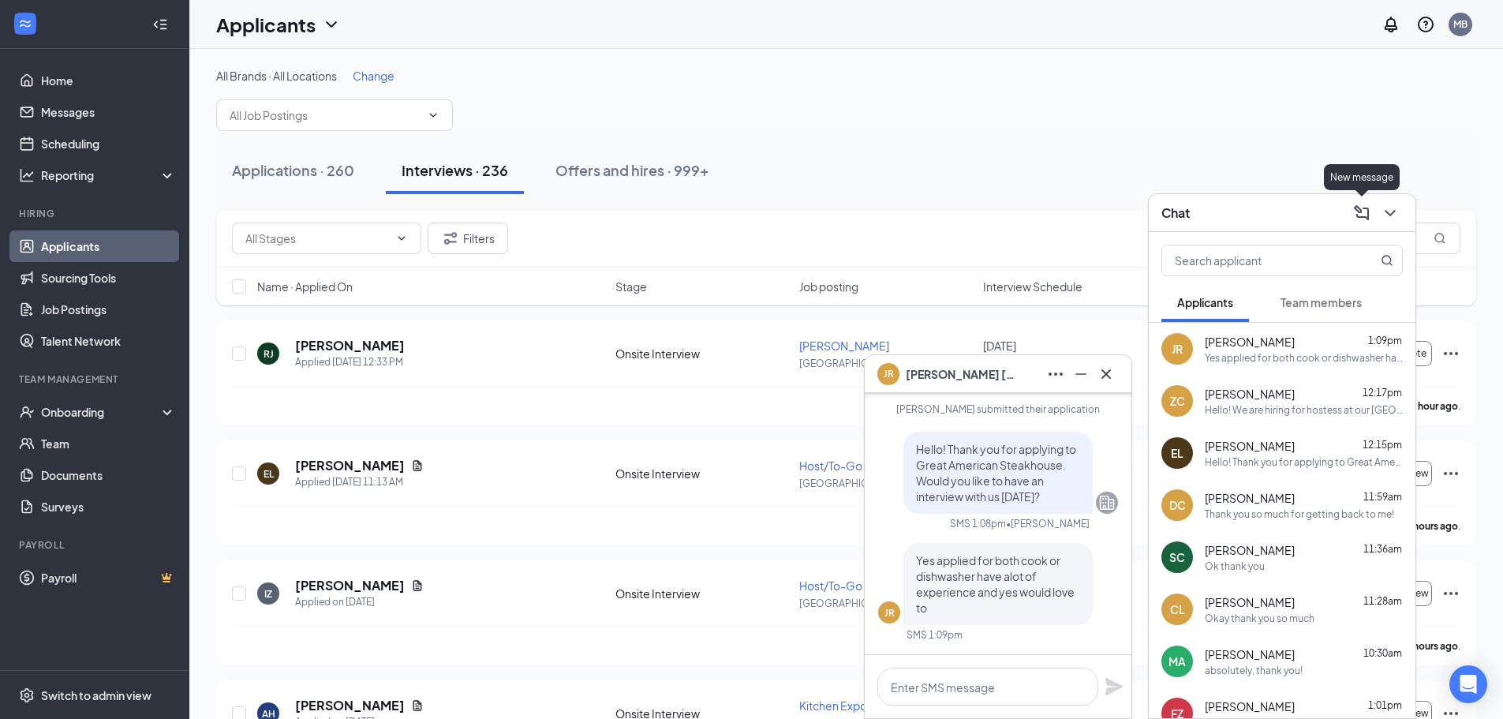
click at [1382, 211] on icon "ChevronDown" at bounding box center [1390, 213] width 19 height 19
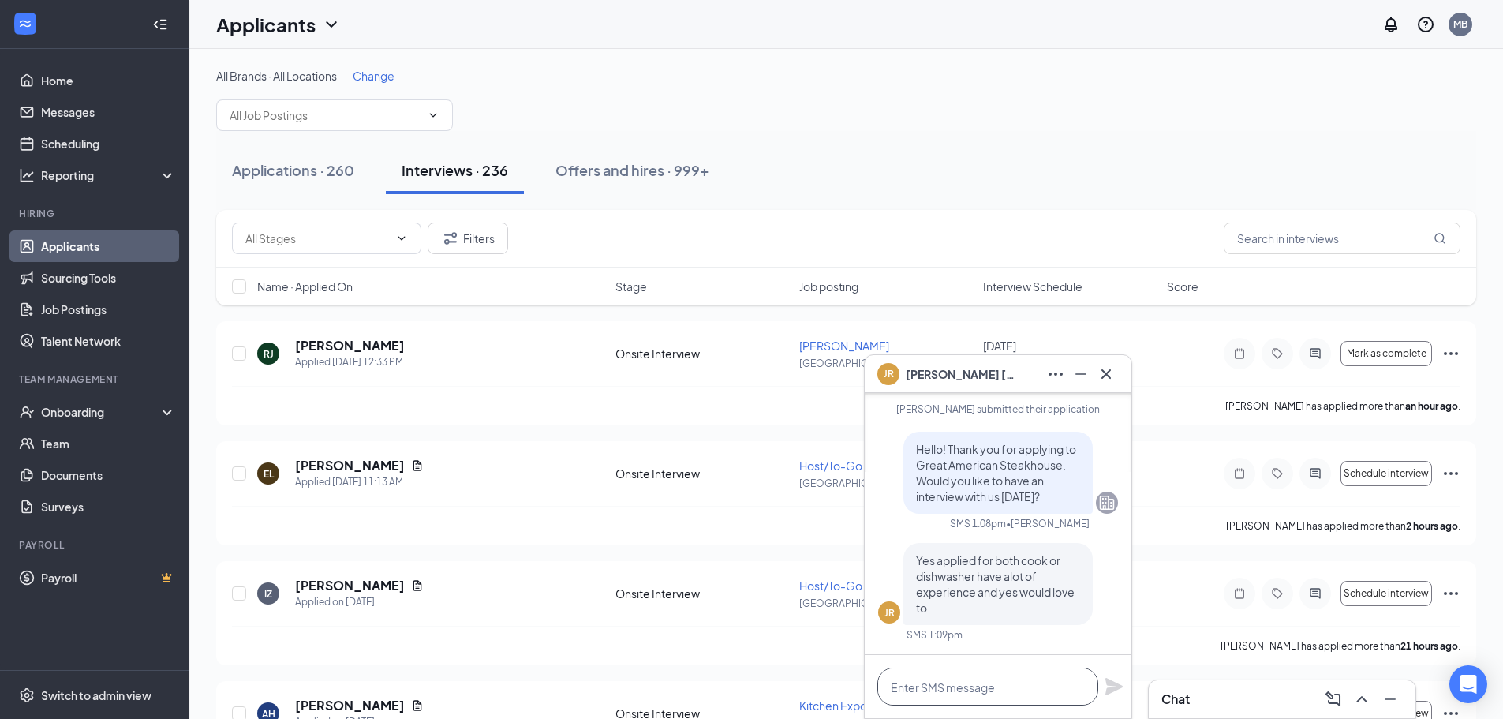
click at [941, 692] on textarea at bounding box center [987, 687] width 221 height 38
type textarea "experience in what exactly sir?"
click at [1105, 677] on button at bounding box center [1114, 686] width 19 height 19
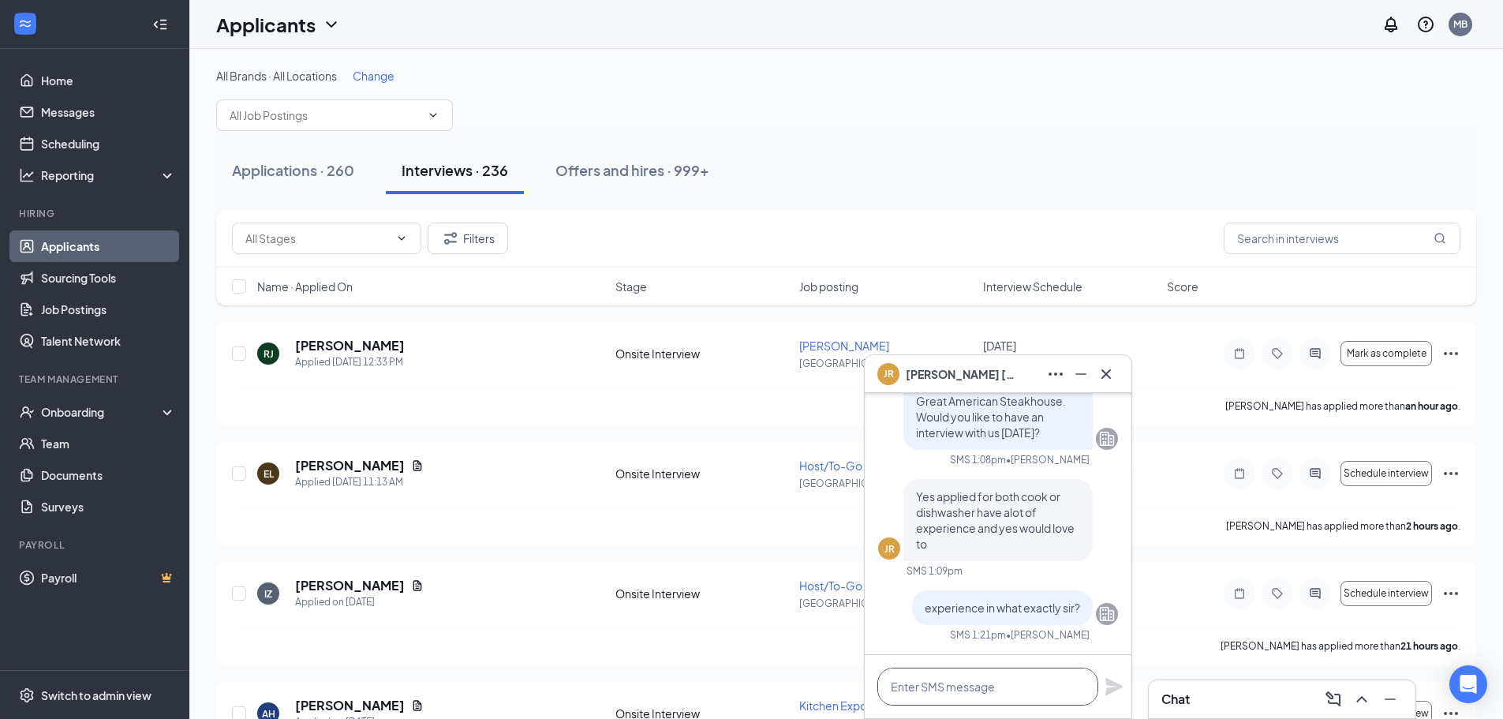
click at [994, 675] on textarea at bounding box center [987, 687] width 221 height 38
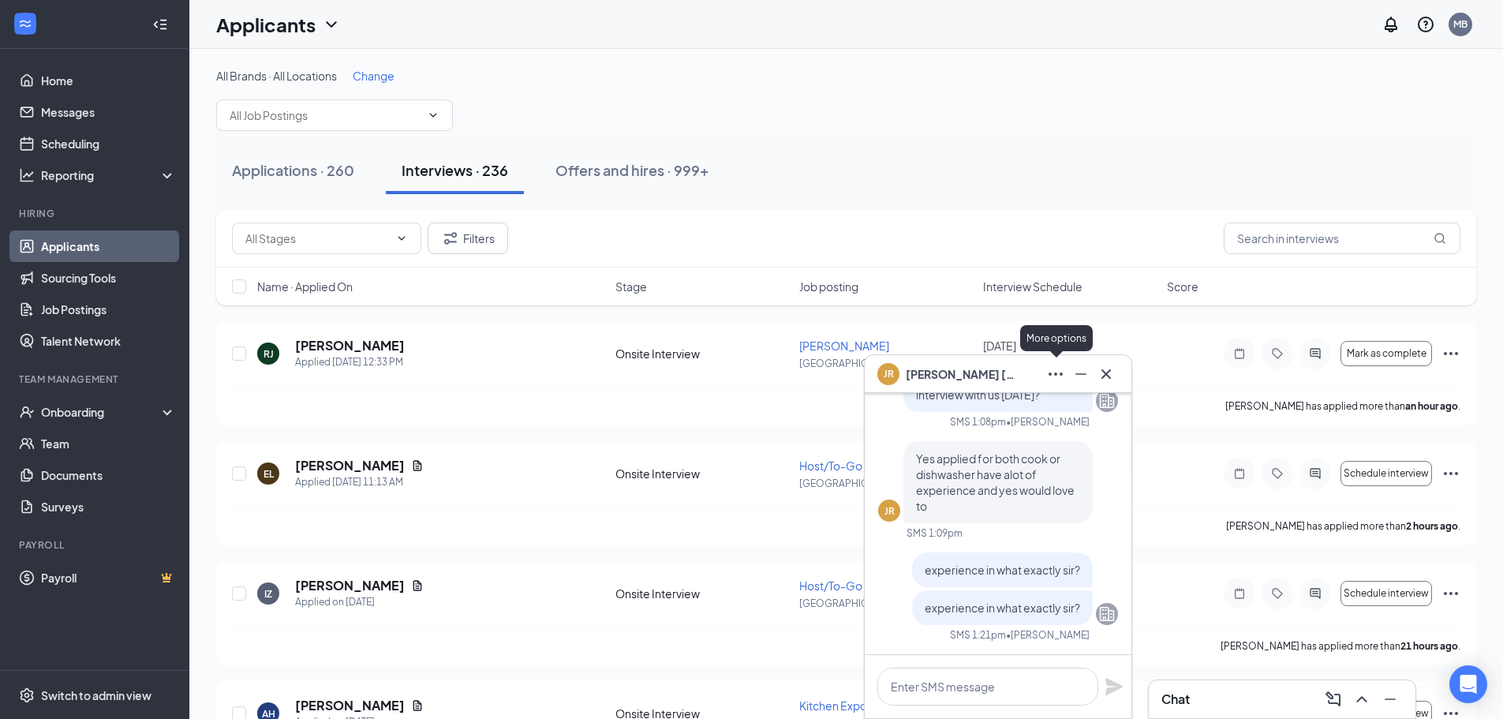
click at [1081, 365] on icon "Minimize" at bounding box center [1081, 374] width 19 height 19
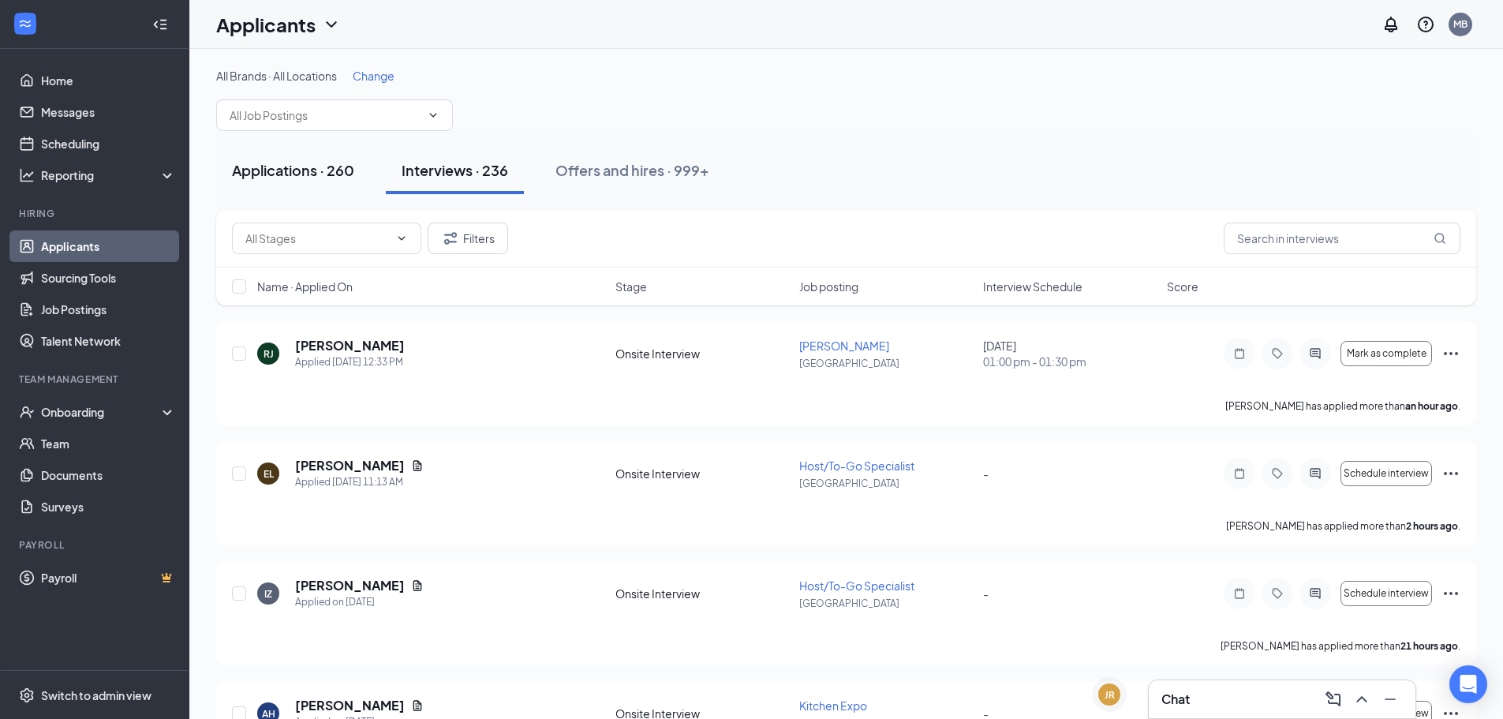
click at [342, 170] on div "Applications · 260" at bounding box center [293, 170] width 122 height 20
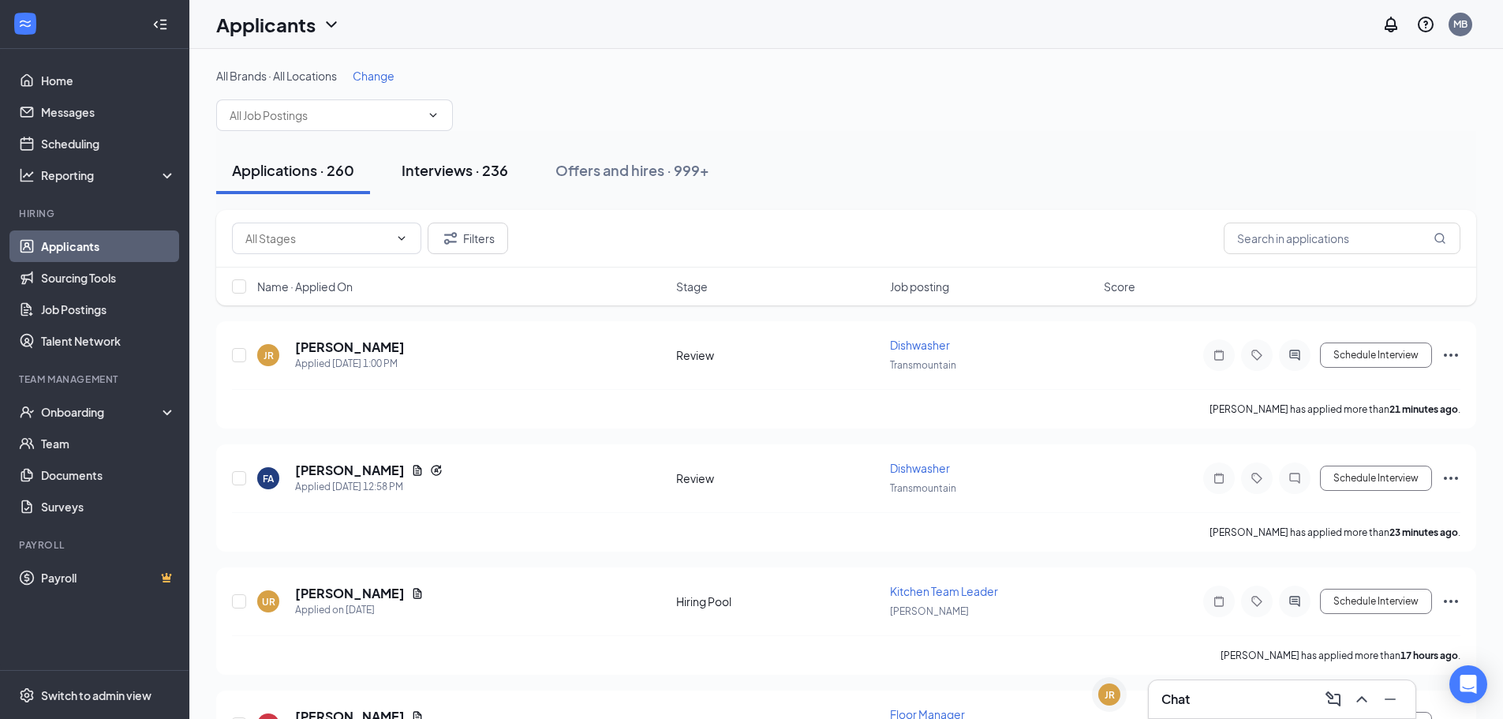
click at [500, 162] on div "Interviews · 236" at bounding box center [455, 170] width 107 height 20
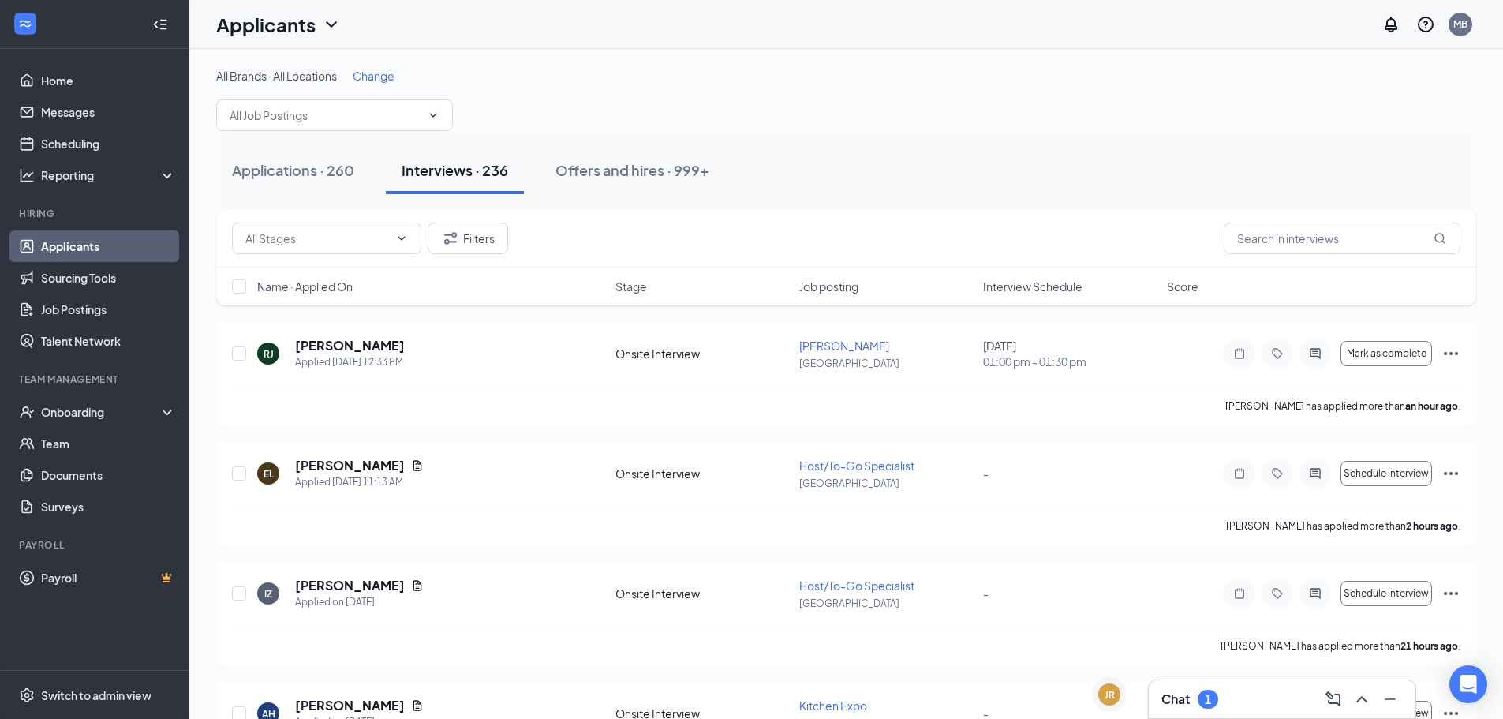
click at [1236, 717] on div "Chat 1" at bounding box center [1282, 699] width 267 height 38
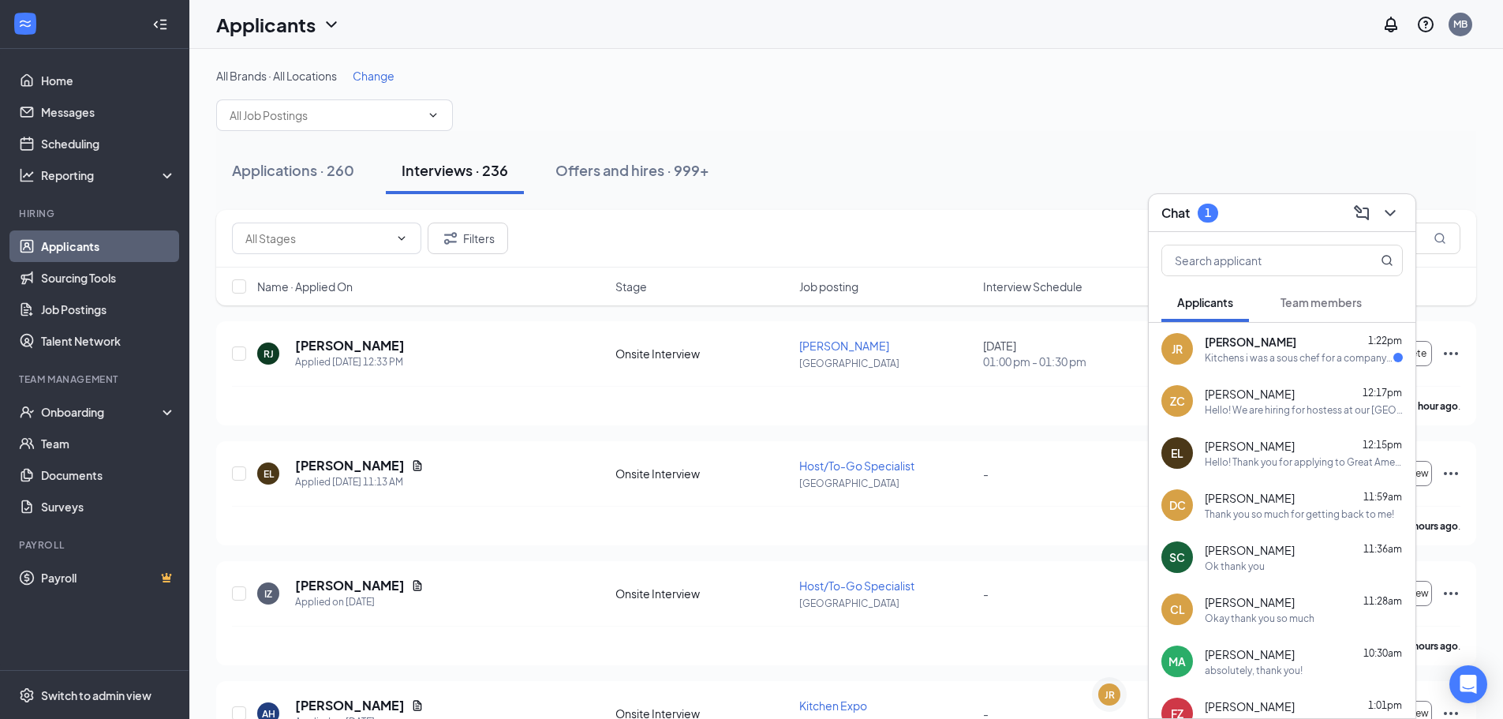
click at [1245, 366] on div "JR [PERSON_NAME] 1:22pm Kitchens i was a sous chef for a company in [GEOGRAPHIC…" at bounding box center [1282, 349] width 267 height 52
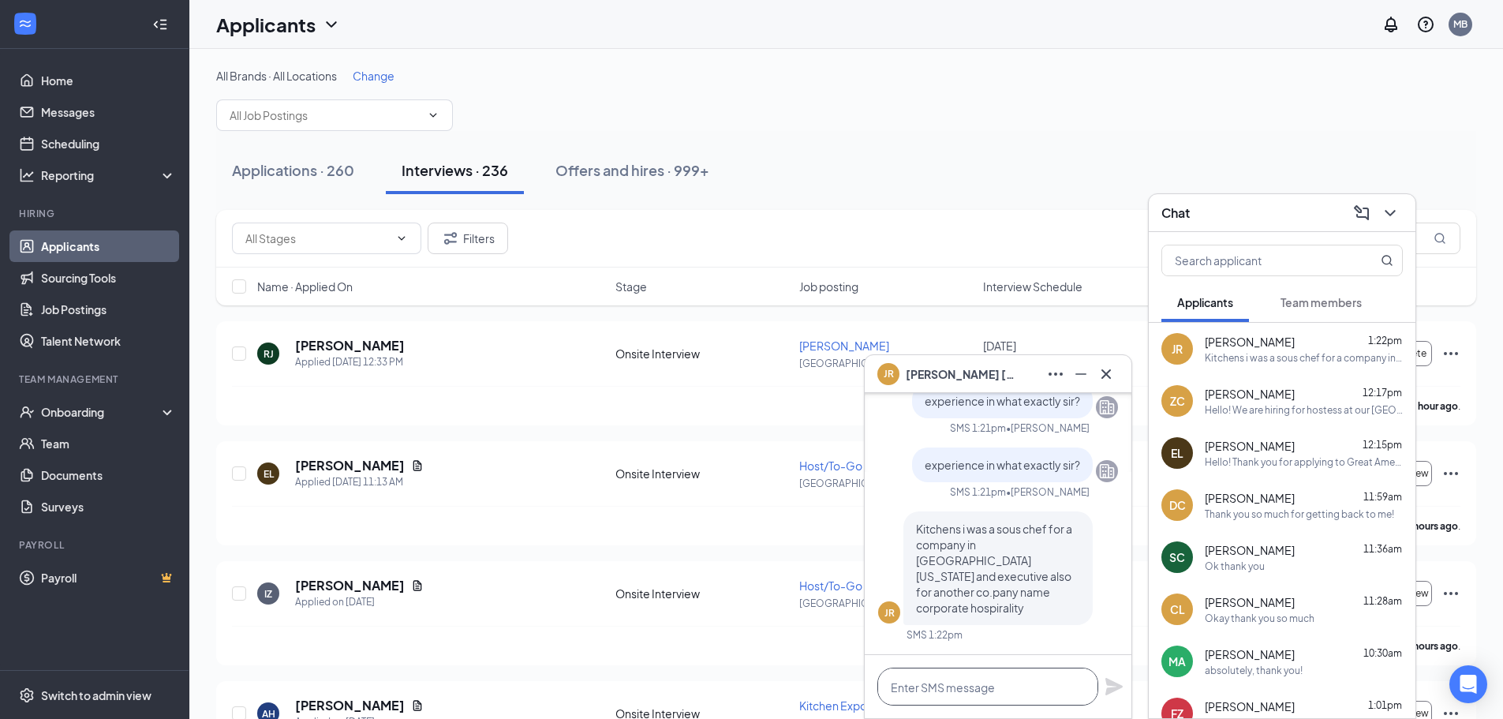
click at [981, 675] on textarea at bounding box center [987, 687] width 221 height 38
click at [1382, 223] on button at bounding box center [1390, 212] width 25 height 25
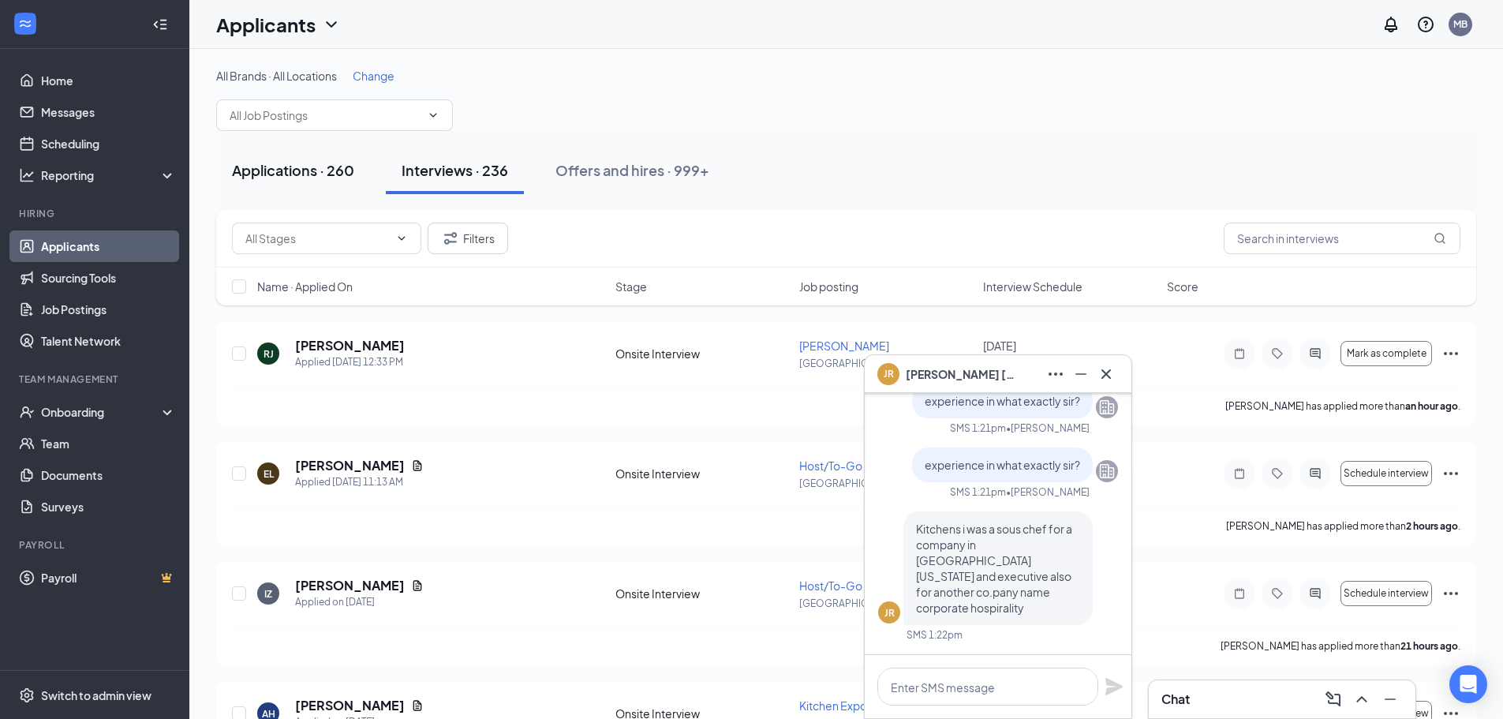
drag, startPoint x: 307, startPoint y: 178, endPoint x: 324, endPoint y: 193, distance: 22.4
click at [307, 178] on div "Applications · 260" at bounding box center [293, 170] width 122 height 20
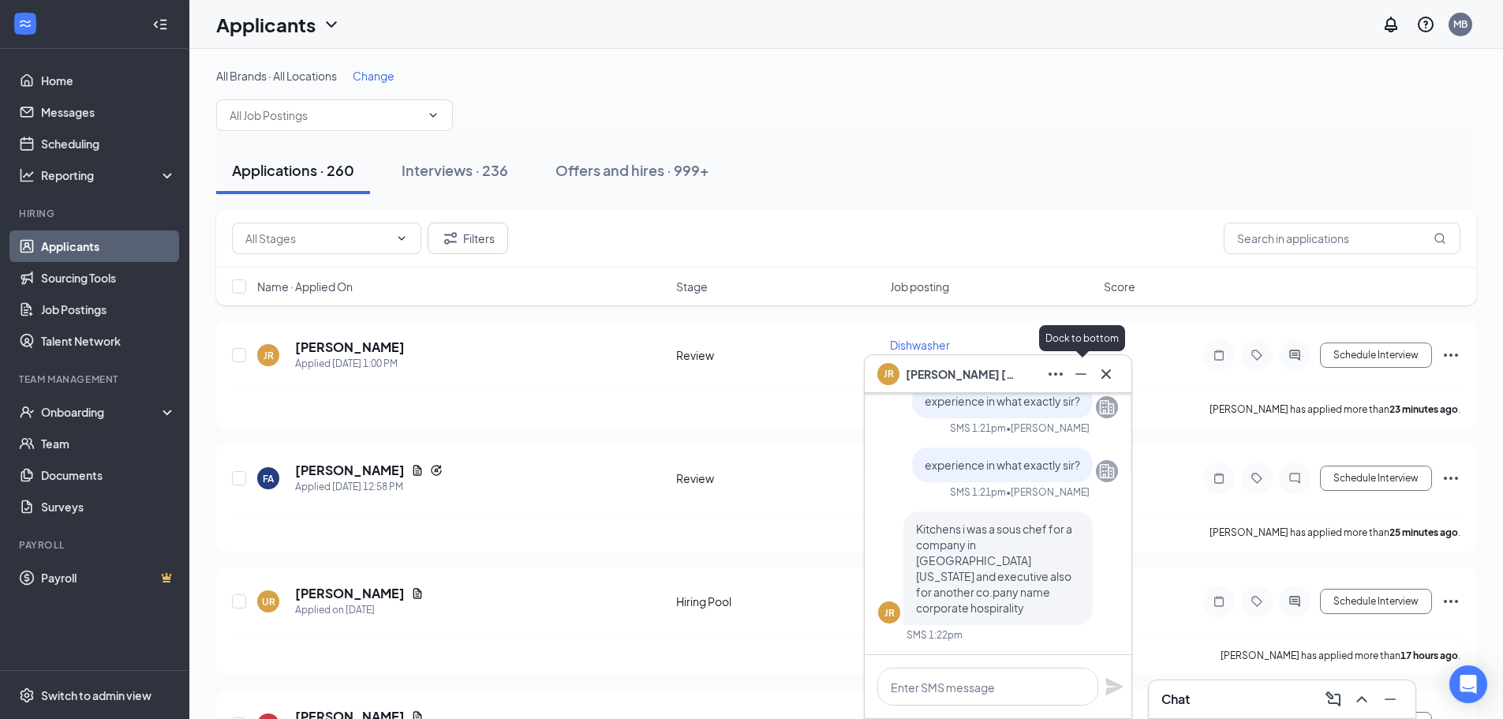
click at [1089, 368] on icon "Minimize" at bounding box center [1081, 374] width 19 height 19
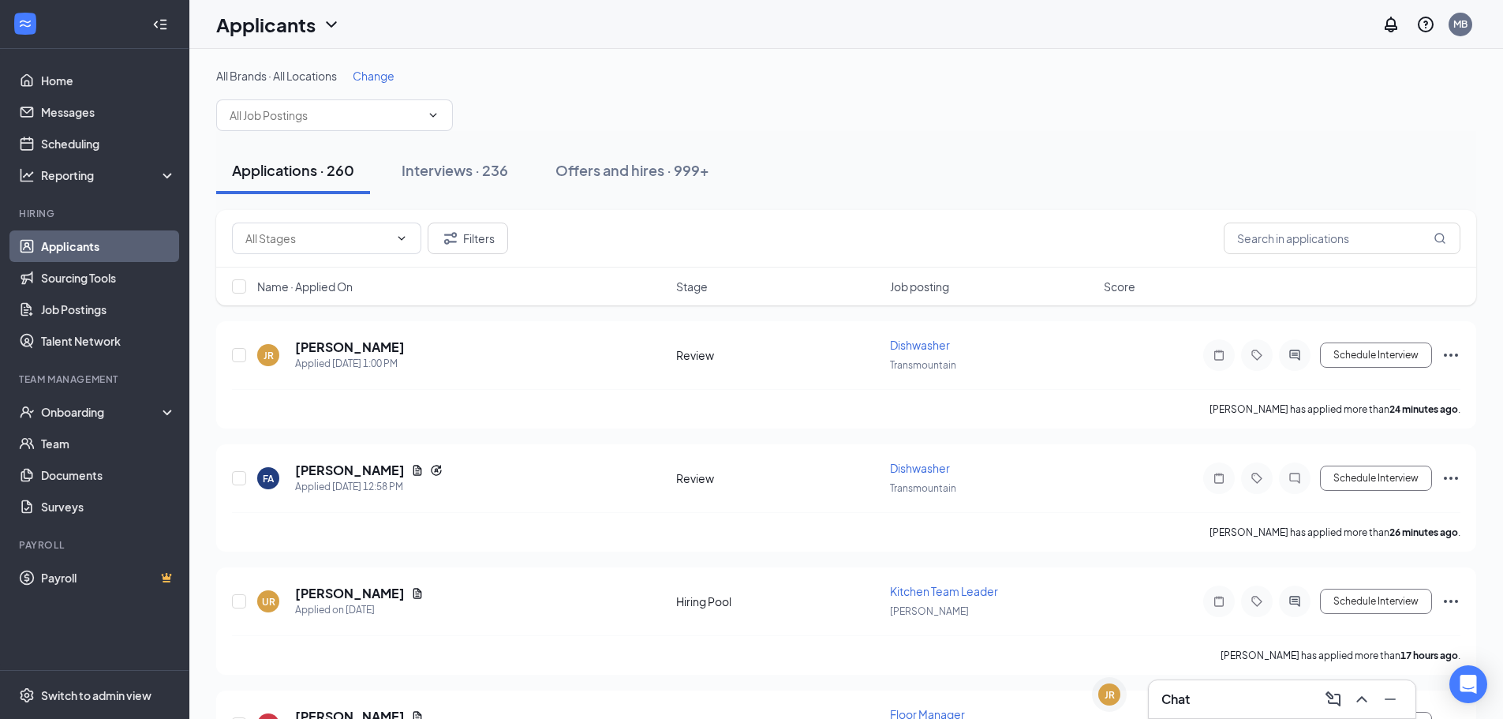
click at [1193, 701] on div "Chat" at bounding box center [1282, 699] width 241 height 25
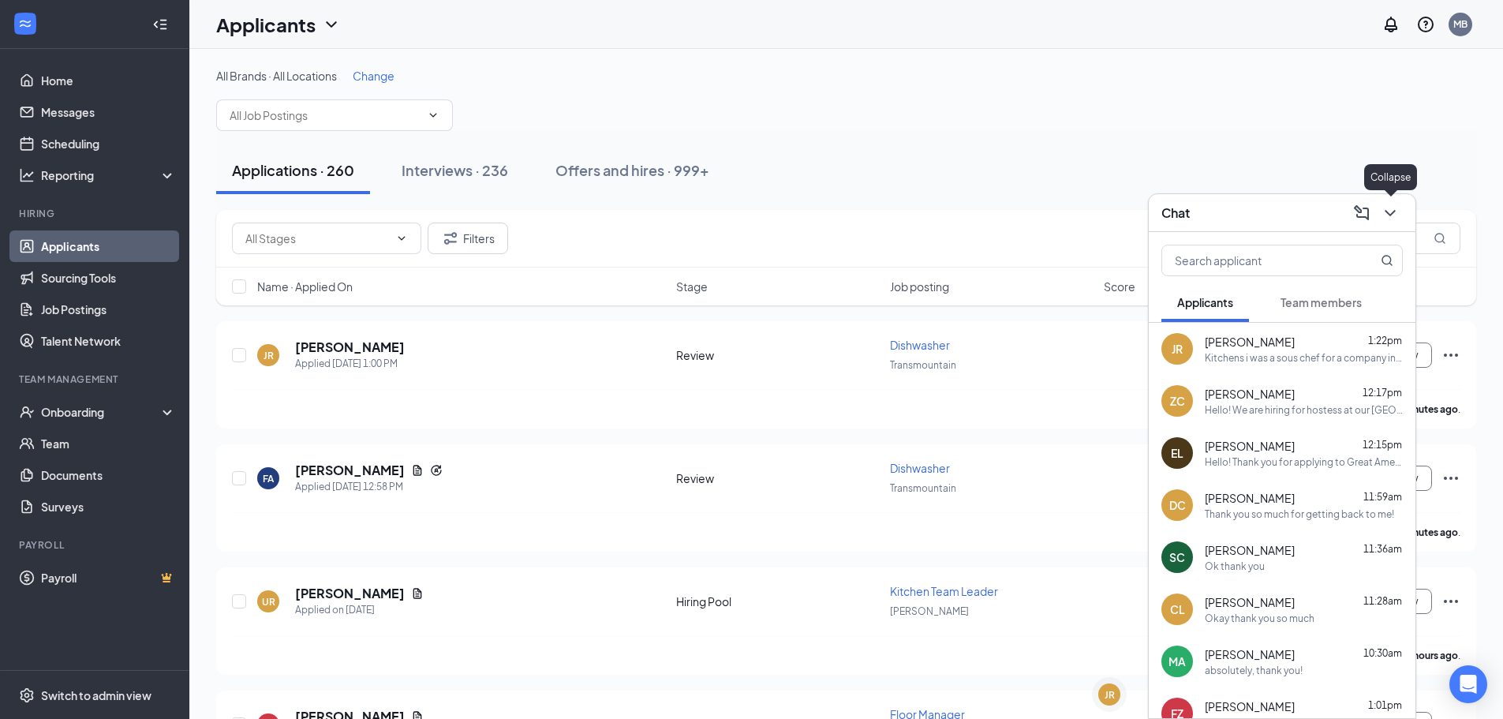
click at [1401, 216] on button at bounding box center [1390, 212] width 25 height 25
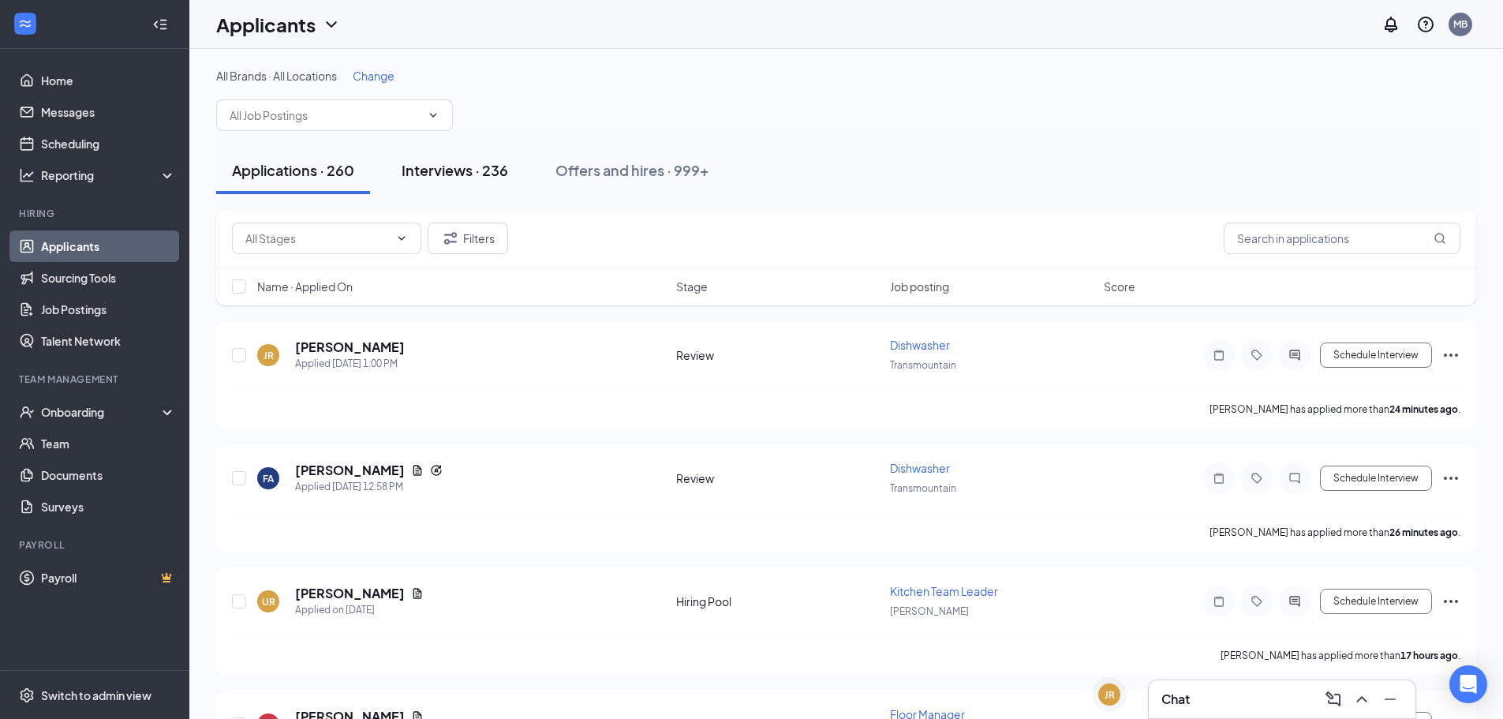
click at [451, 182] on button "Interviews · 236" at bounding box center [455, 170] width 138 height 47
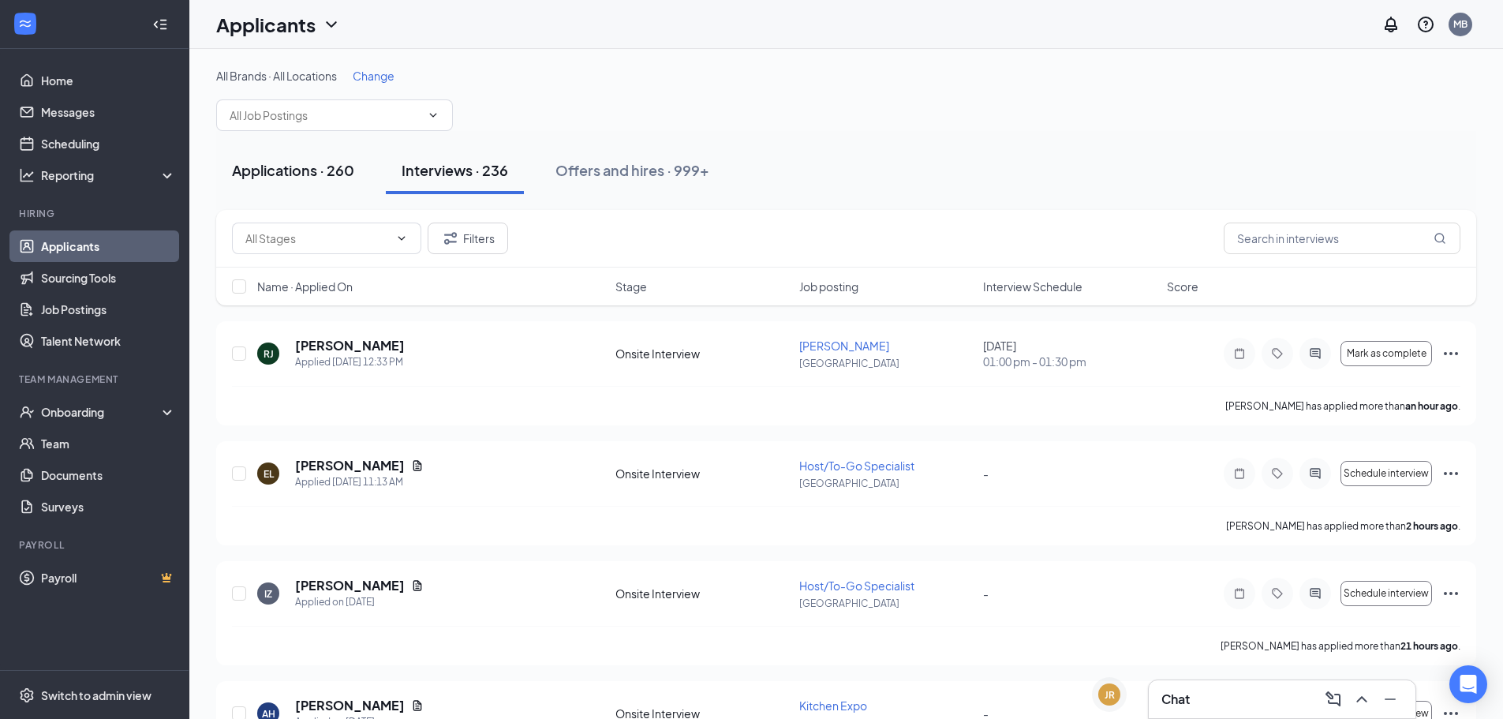
click at [324, 163] on div "Applications · 260" at bounding box center [293, 170] width 122 height 20
